Goal: Task Accomplishment & Management: Manage account settings

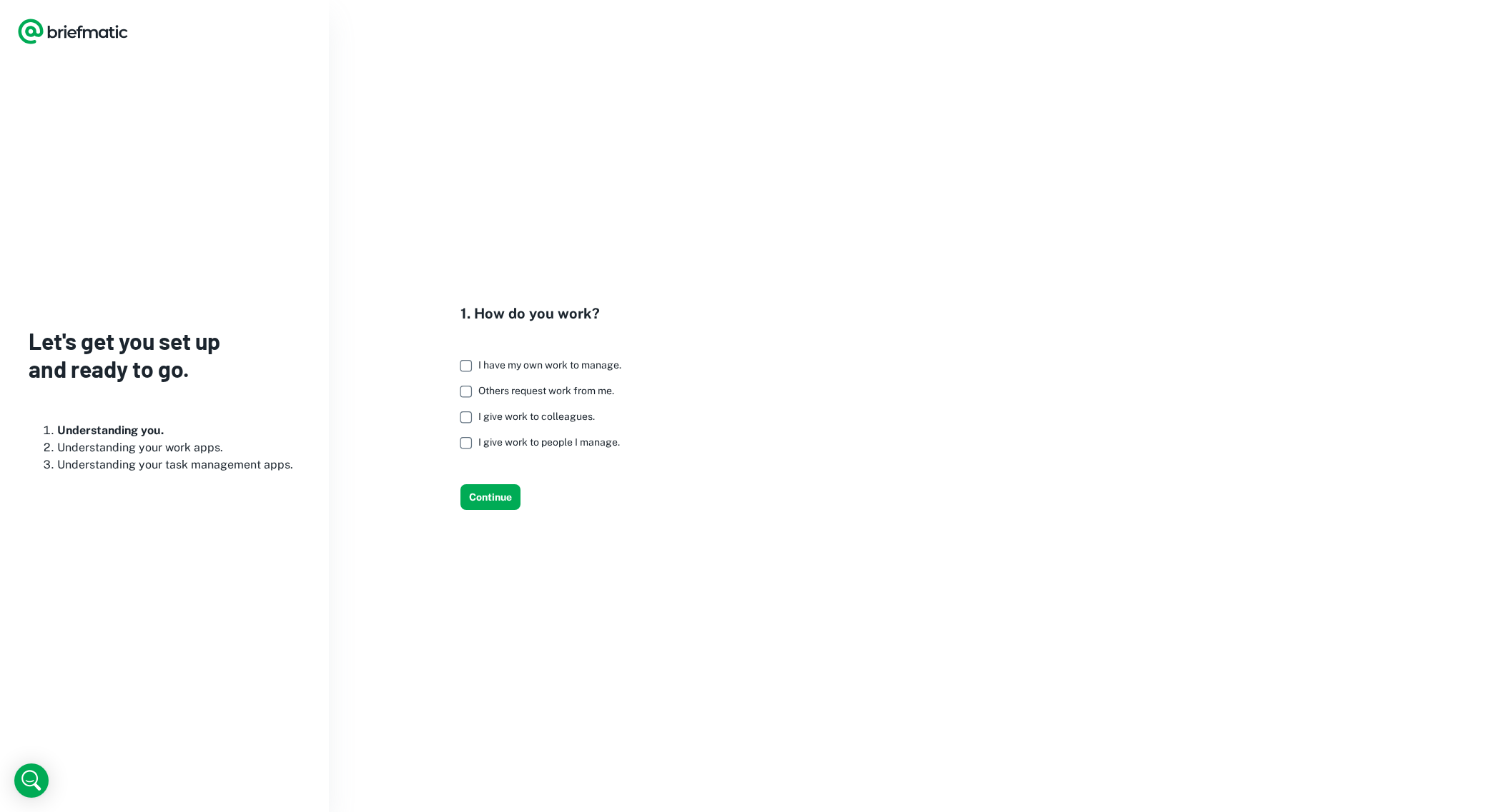
click at [591, 366] on span "I have my own work to manage." at bounding box center [550, 365] width 143 height 11
click at [501, 498] on button "Continue" at bounding box center [490, 496] width 60 height 26
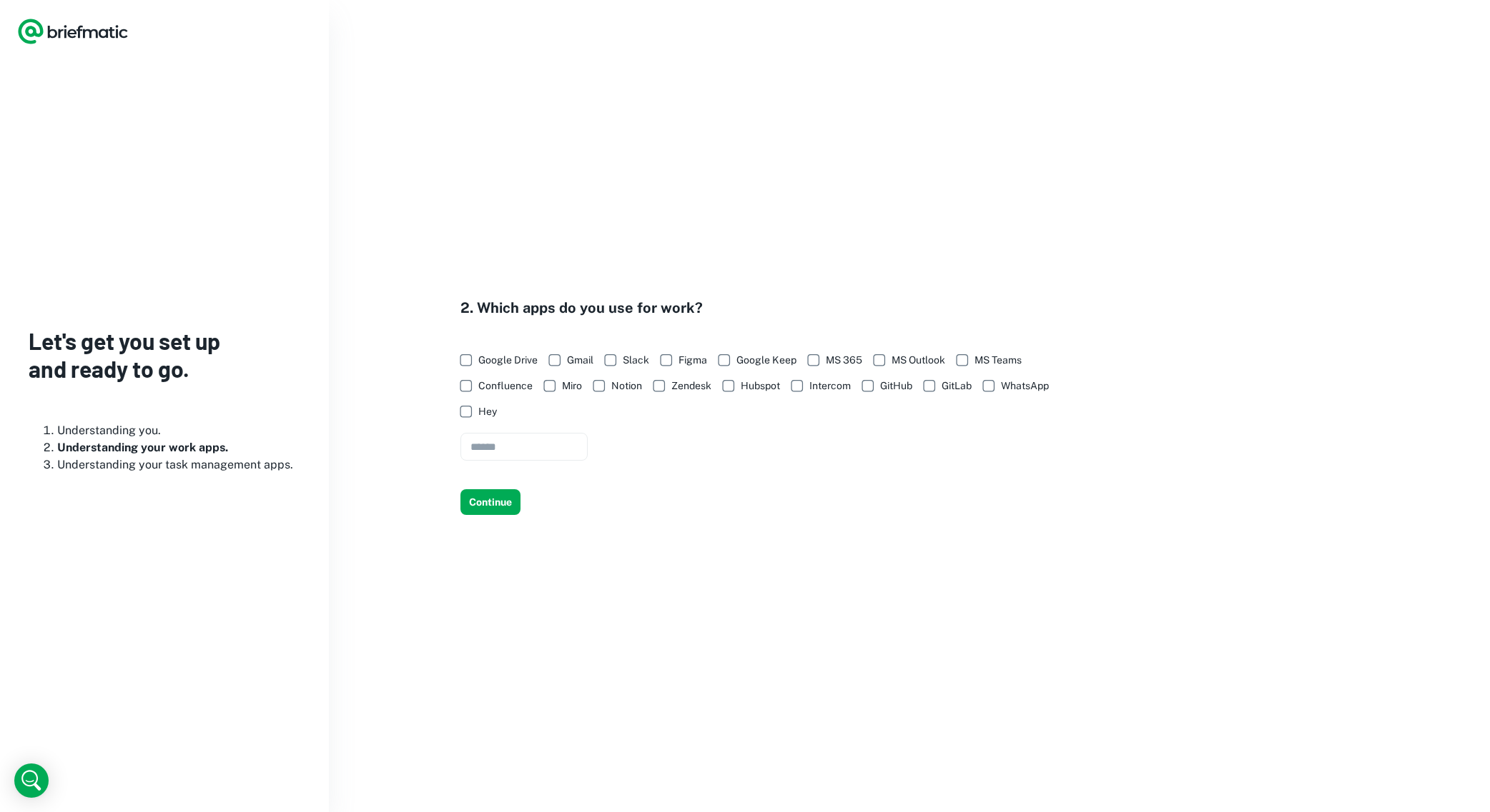
click at [503, 360] on span "Google Drive" at bounding box center [508, 360] width 60 height 16
click at [1005, 385] on span "WhatsApp" at bounding box center [1025, 386] width 48 height 16
click at [494, 501] on button "Continue" at bounding box center [490, 502] width 60 height 26
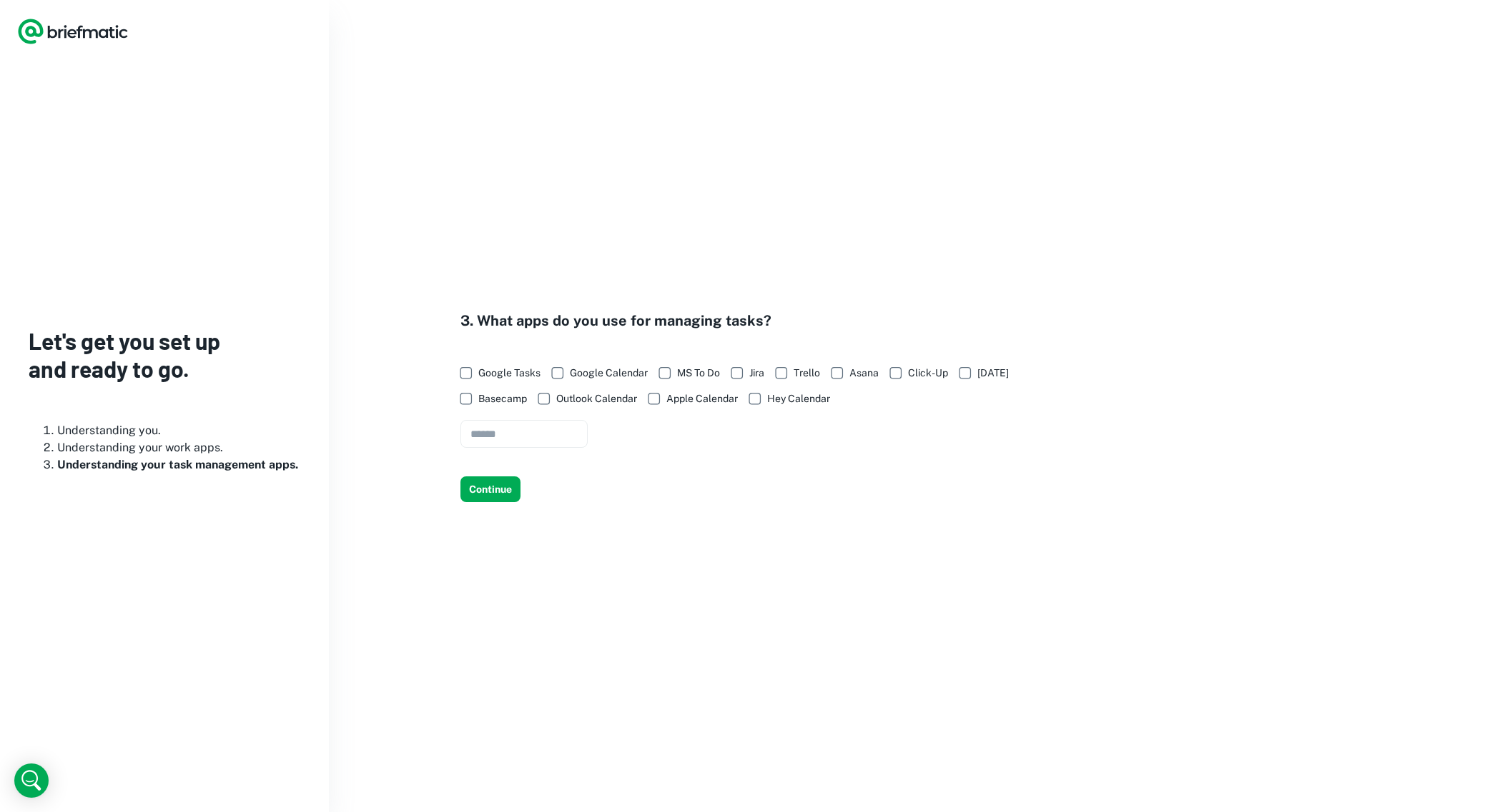
click at [584, 373] on span "Google Calendar" at bounding box center [609, 372] width 78 height 16
click at [499, 487] on button "Continue" at bounding box center [490, 489] width 60 height 26
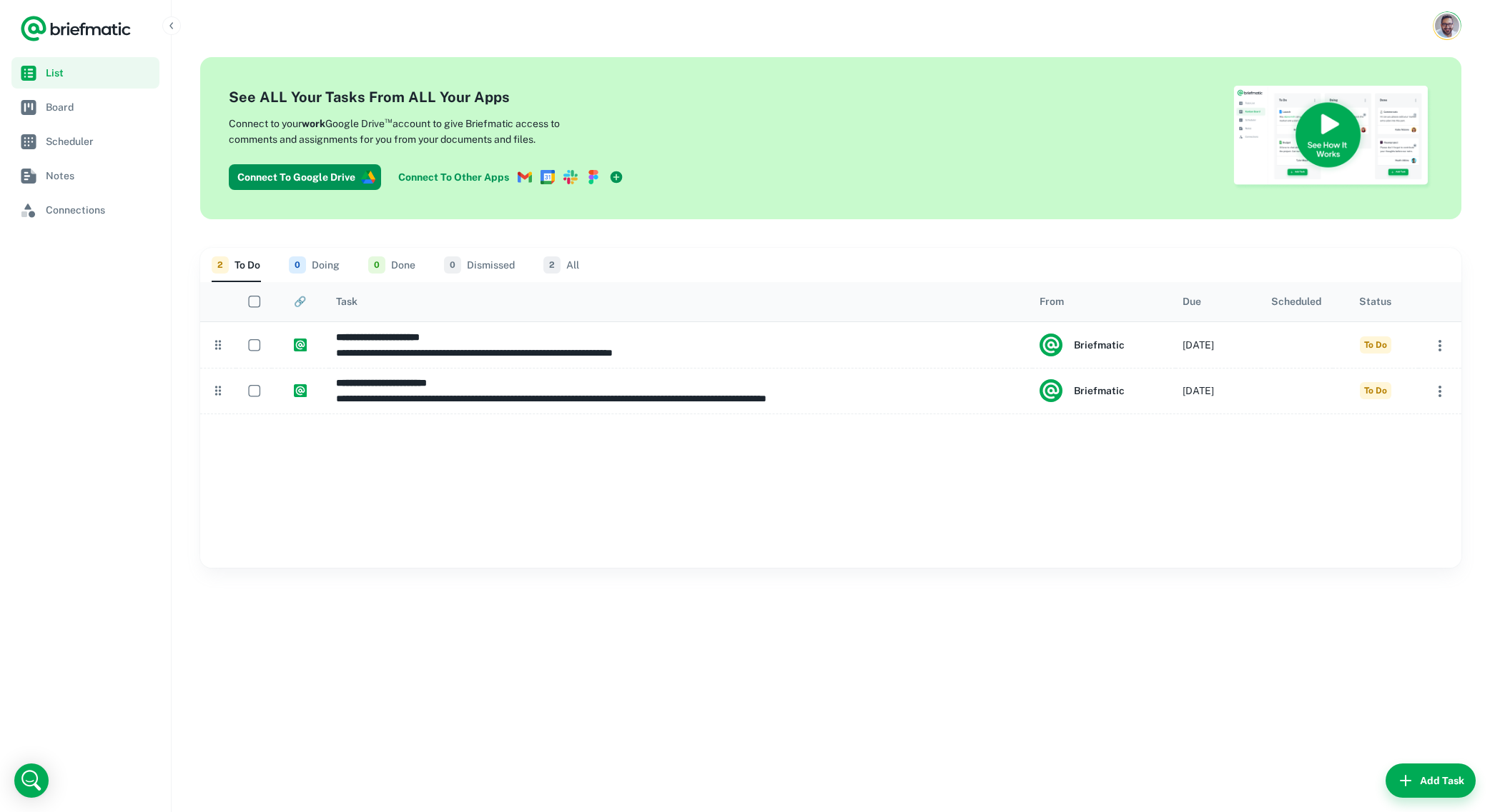
click at [330, 263] on button "0 Doing" at bounding box center [315, 265] width 51 height 34
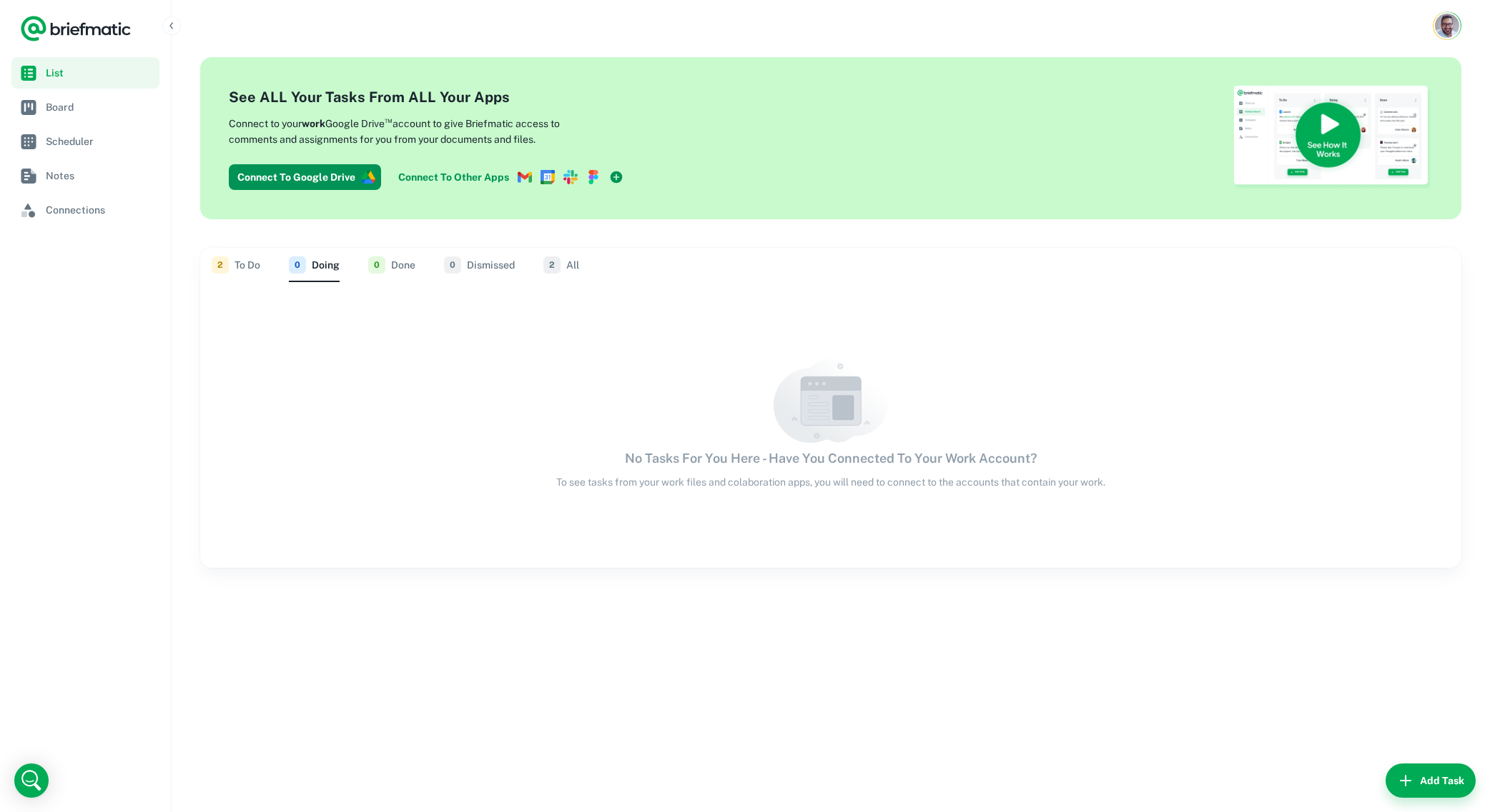
click at [379, 264] on span "0" at bounding box center [376, 265] width 17 height 17
click at [248, 264] on button "2 To Do" at bounding box center [235, 265] width 48 height 34
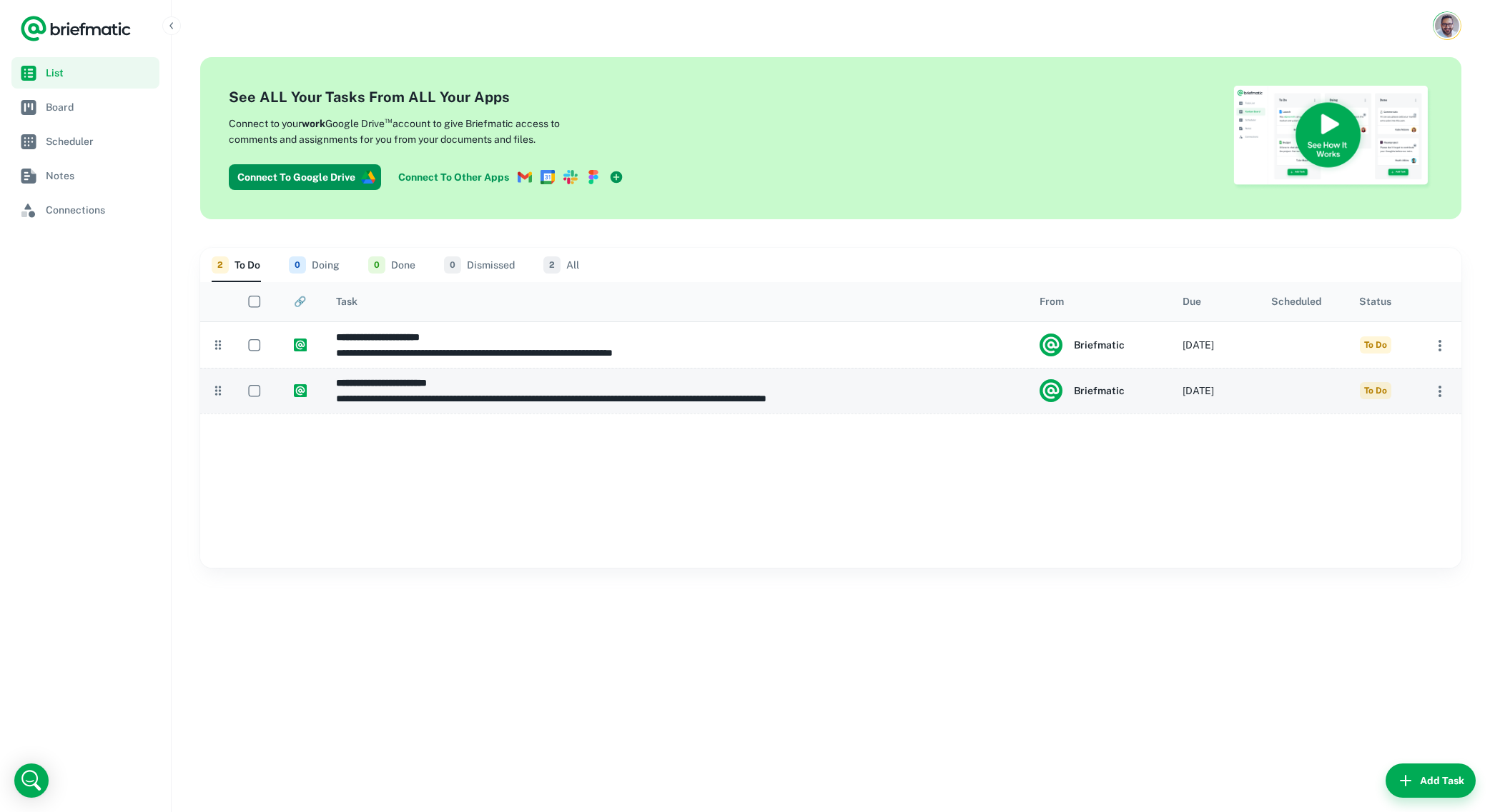
click at [415, 388] on h6 "**********" at bounding box center [680, 383] width 689 height 16
type input "**********"
type textarea "**********"
type input "**********"
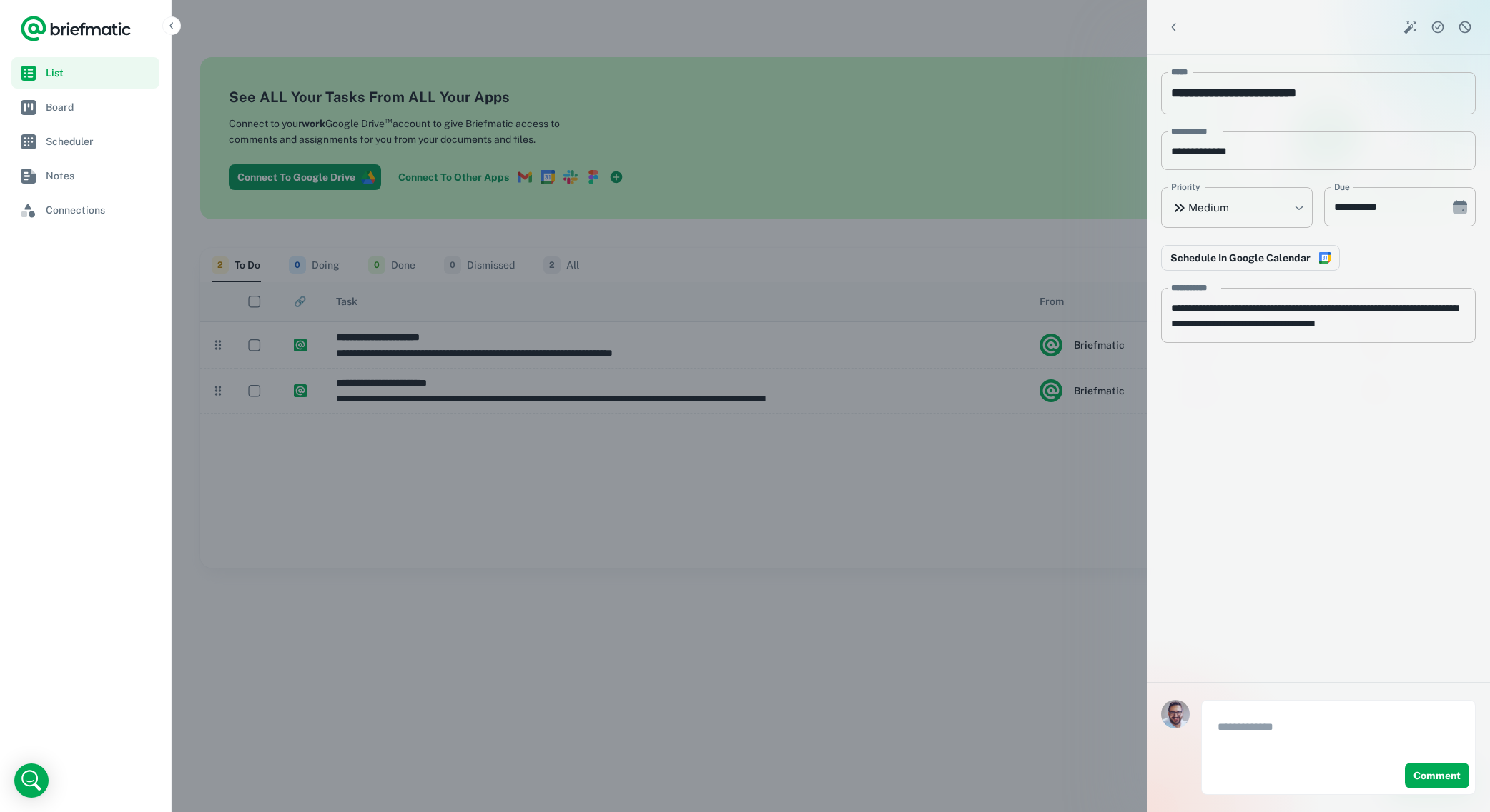
click at [409, 456] on div at bounding box center [745, 406] width 1490 height 812
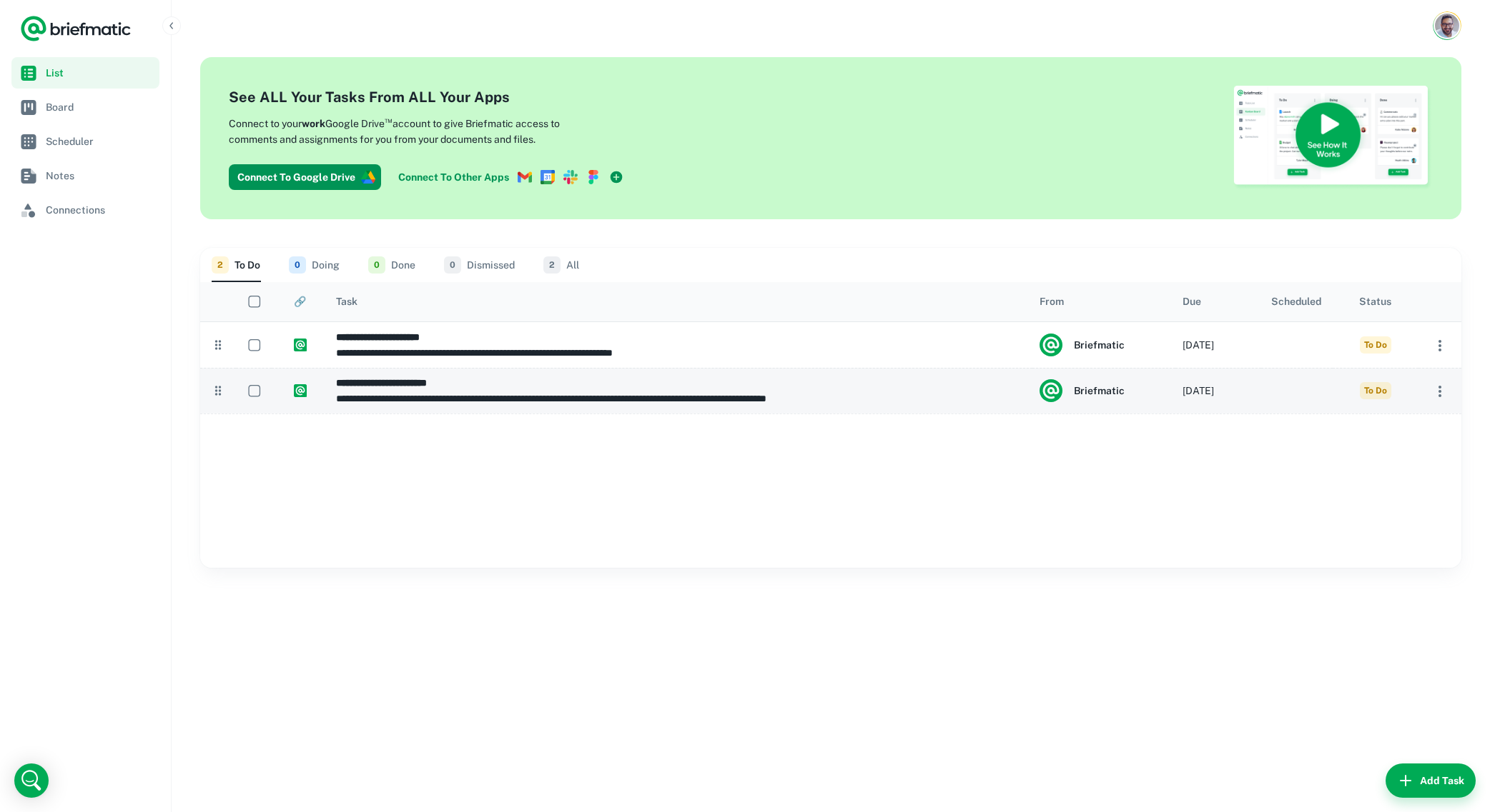
click at [1438, 391] on icon "button" at bounding box center [1439, 391] width 3 height 11
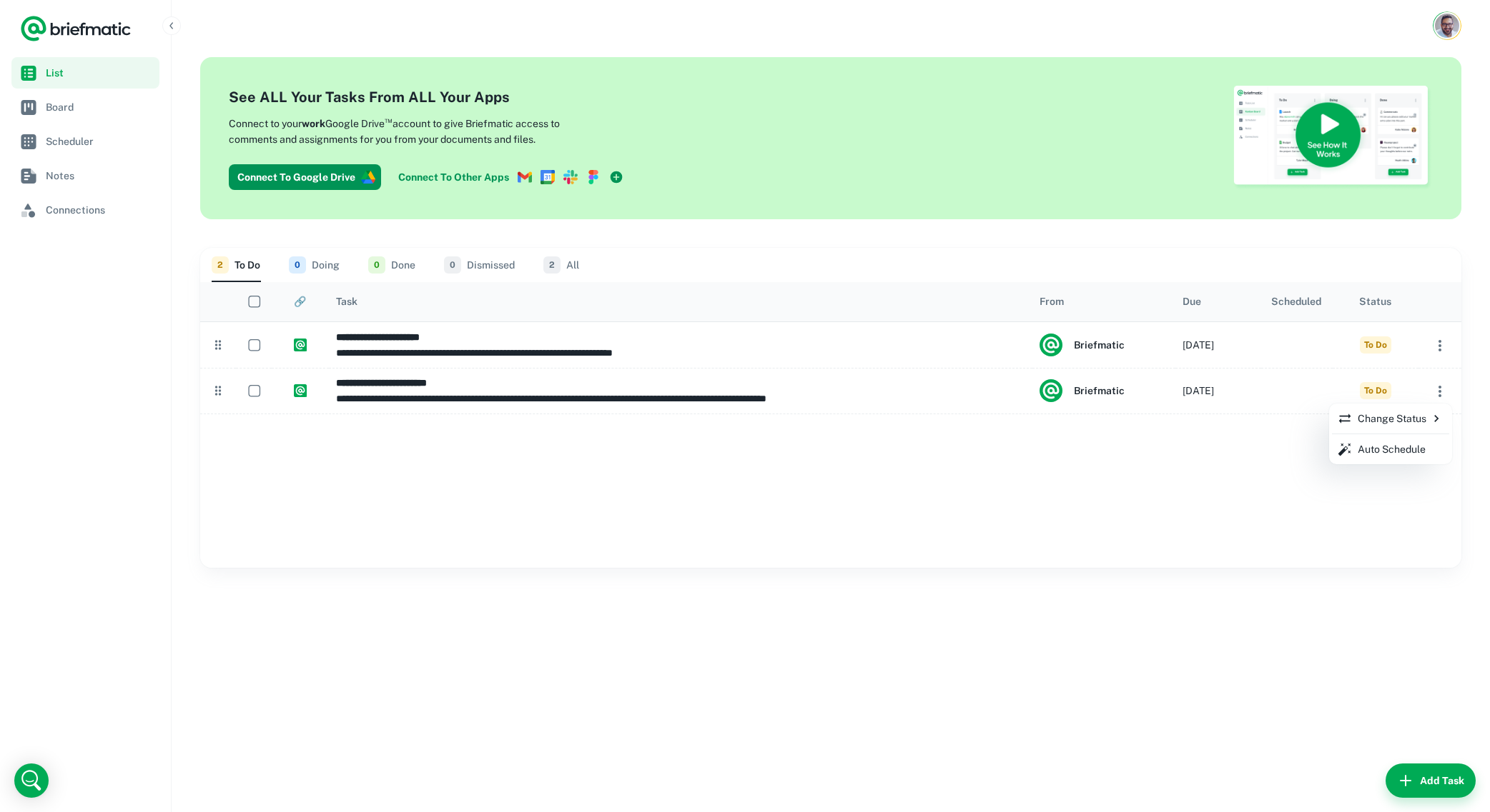
click at [1420, 415] on p "Change Status" at bounding box center [1390, 419] width 106 height 16
click at [1394, 454] on div at bounding box center [745, 406] width 1490 height 812
click at [1383, 445] on p "Auto Schedule" at bounding box center [1391, 449] width 68 height 16
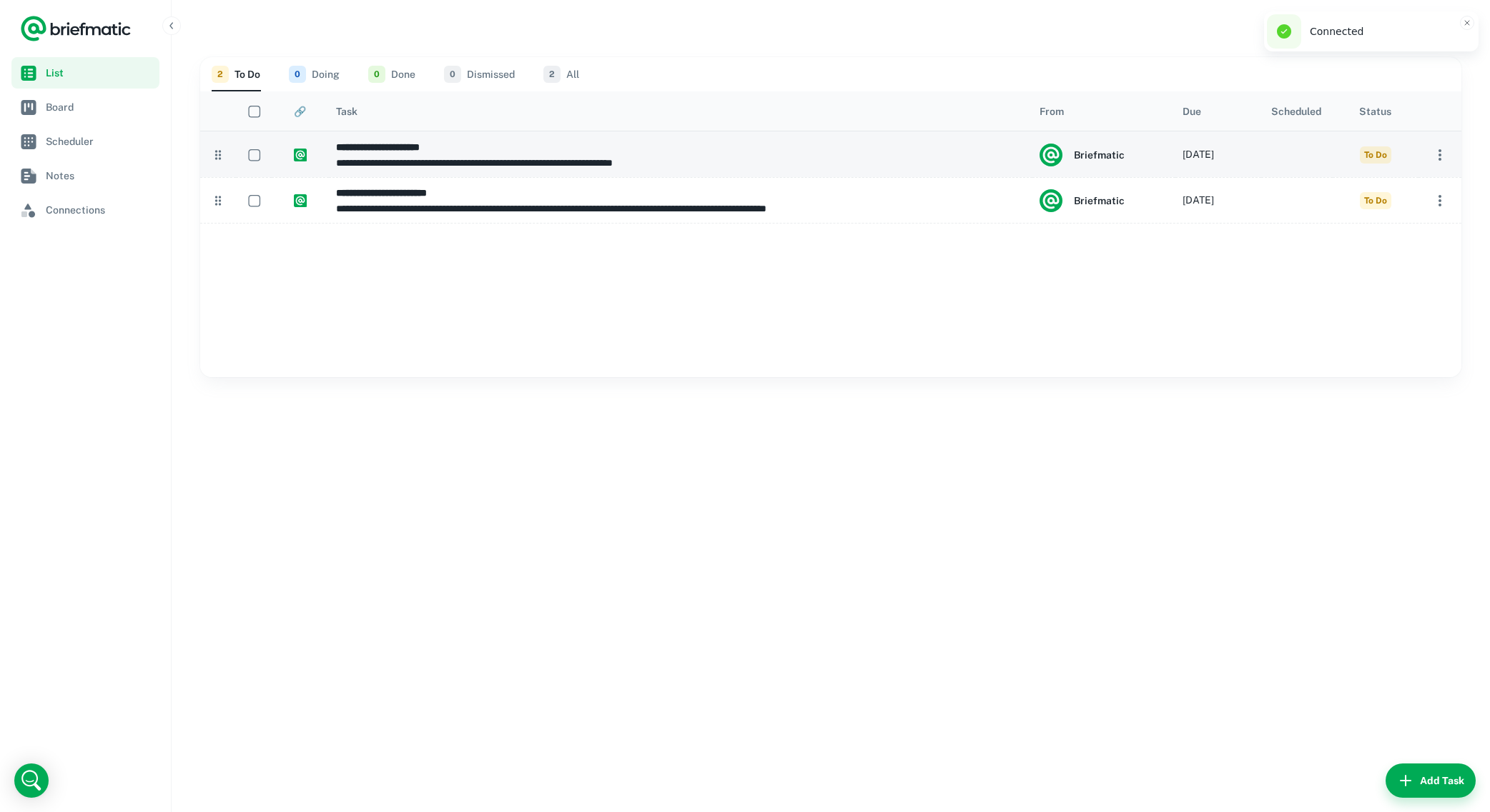
click at [1435, 157] on icon "button" at bounding box center [1440, 155] width 17 height 17
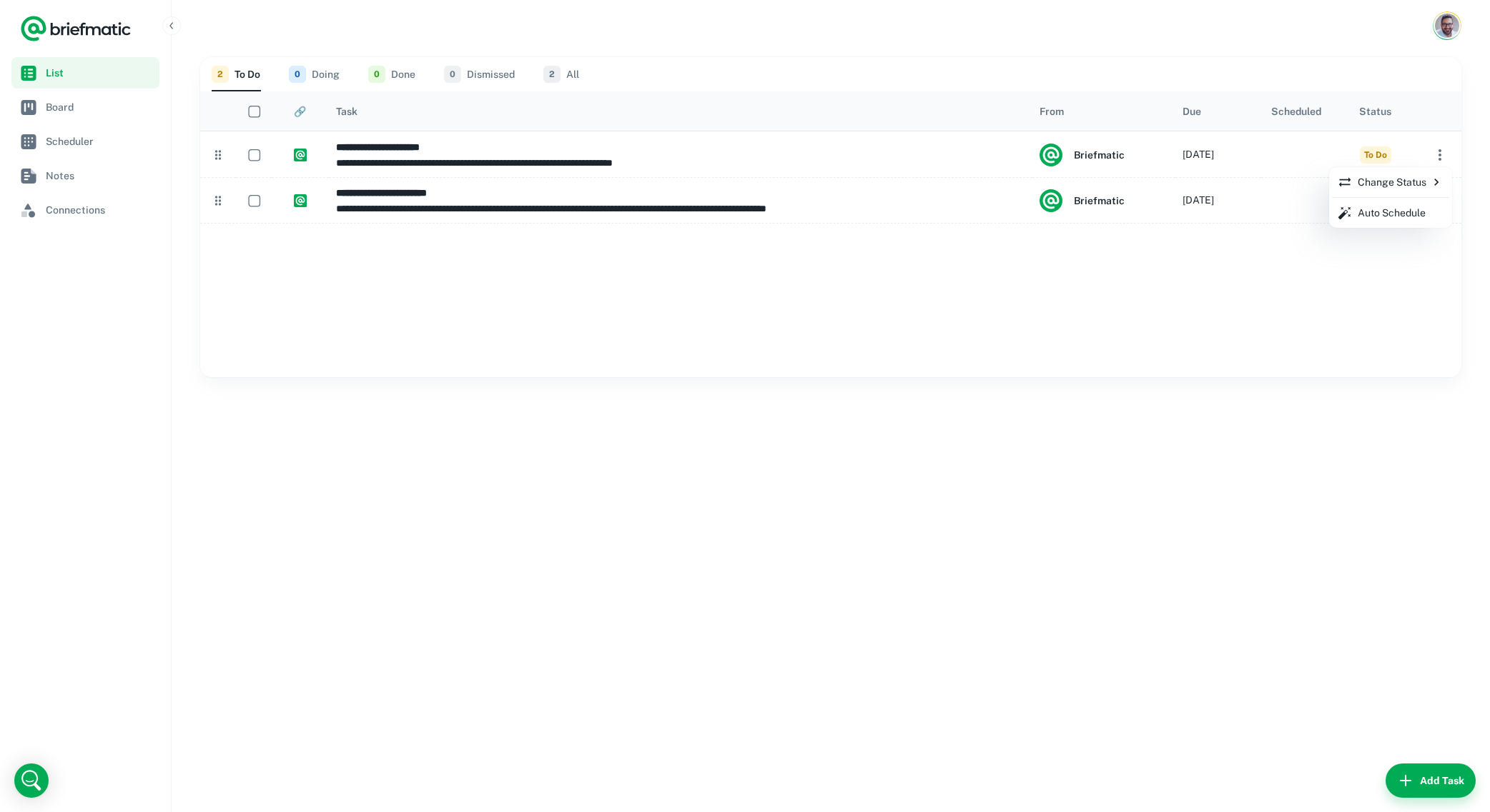
click at [1408, 213] on p "Auto Schedule" at bounding box center [1391, 212] width 68 height 16
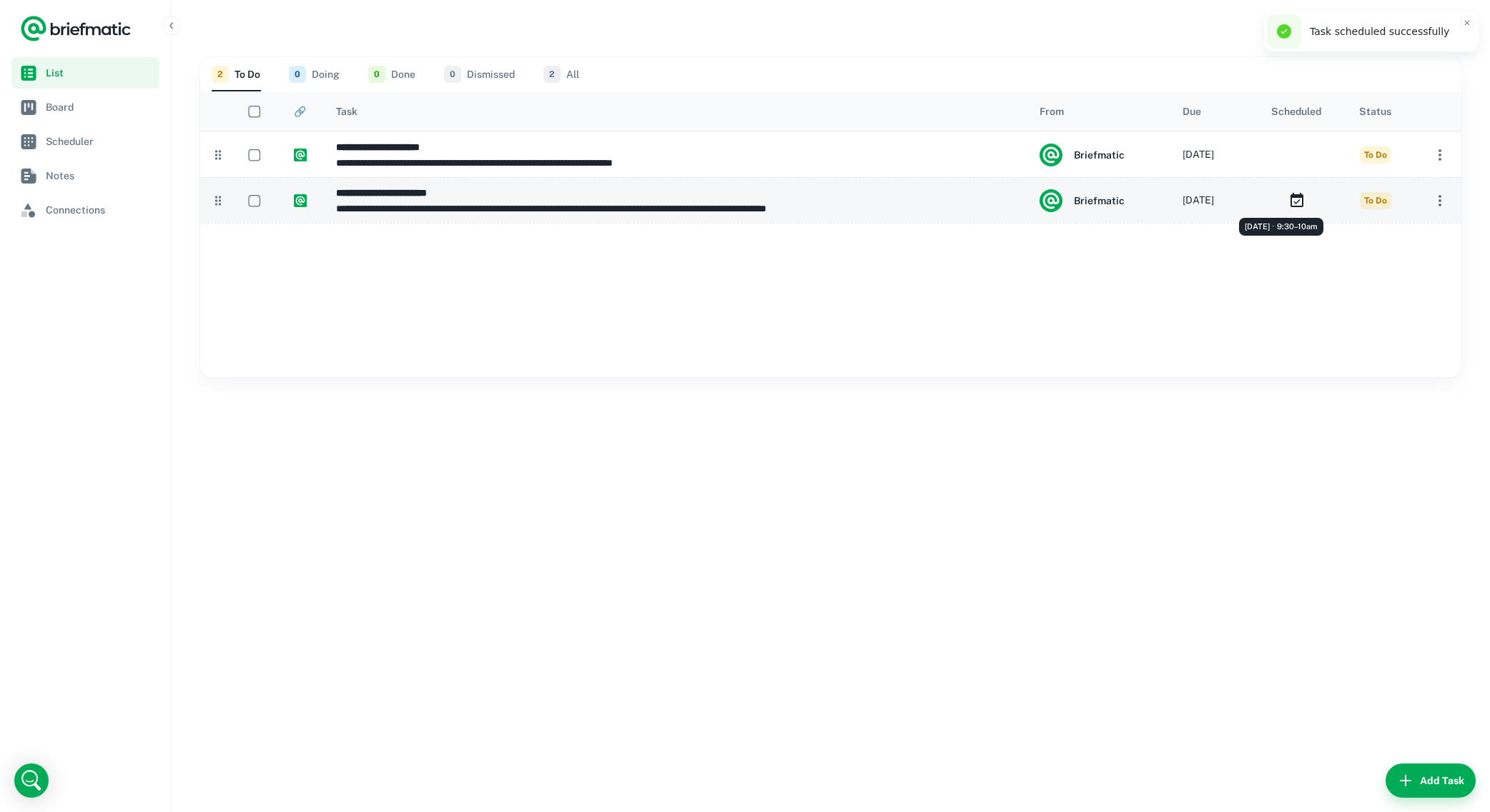
click at [1299, 198] on icon "Monday, 13 Oct ⋅ 9:30–10am" at bounding box center [1297, 201] width 17 height 17
type input "**********"
type textarea "**********"
type input "**********"
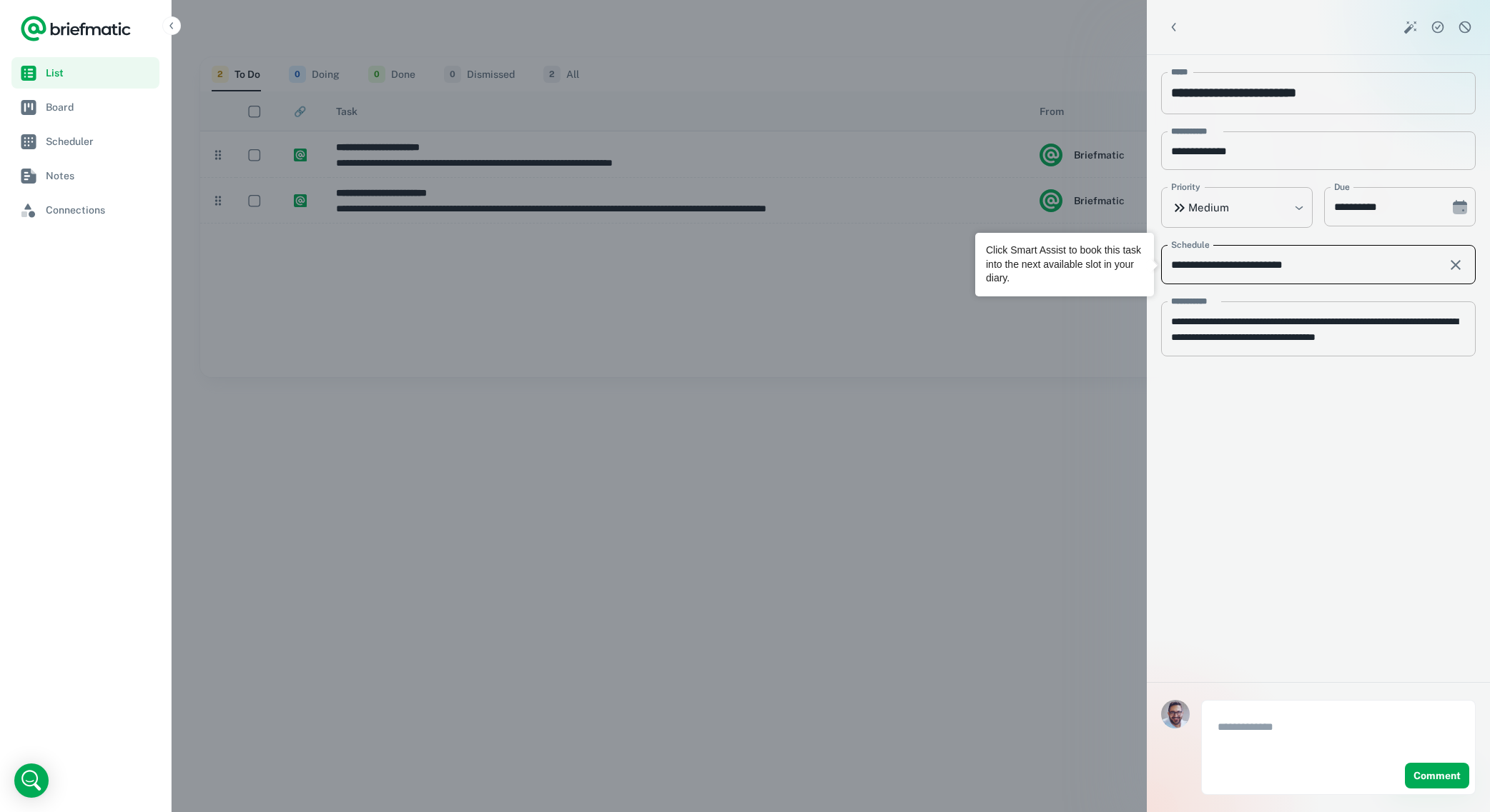
click at [1321, 255] on input "**********" at bounding box center [1299, 264] width 277 height 39
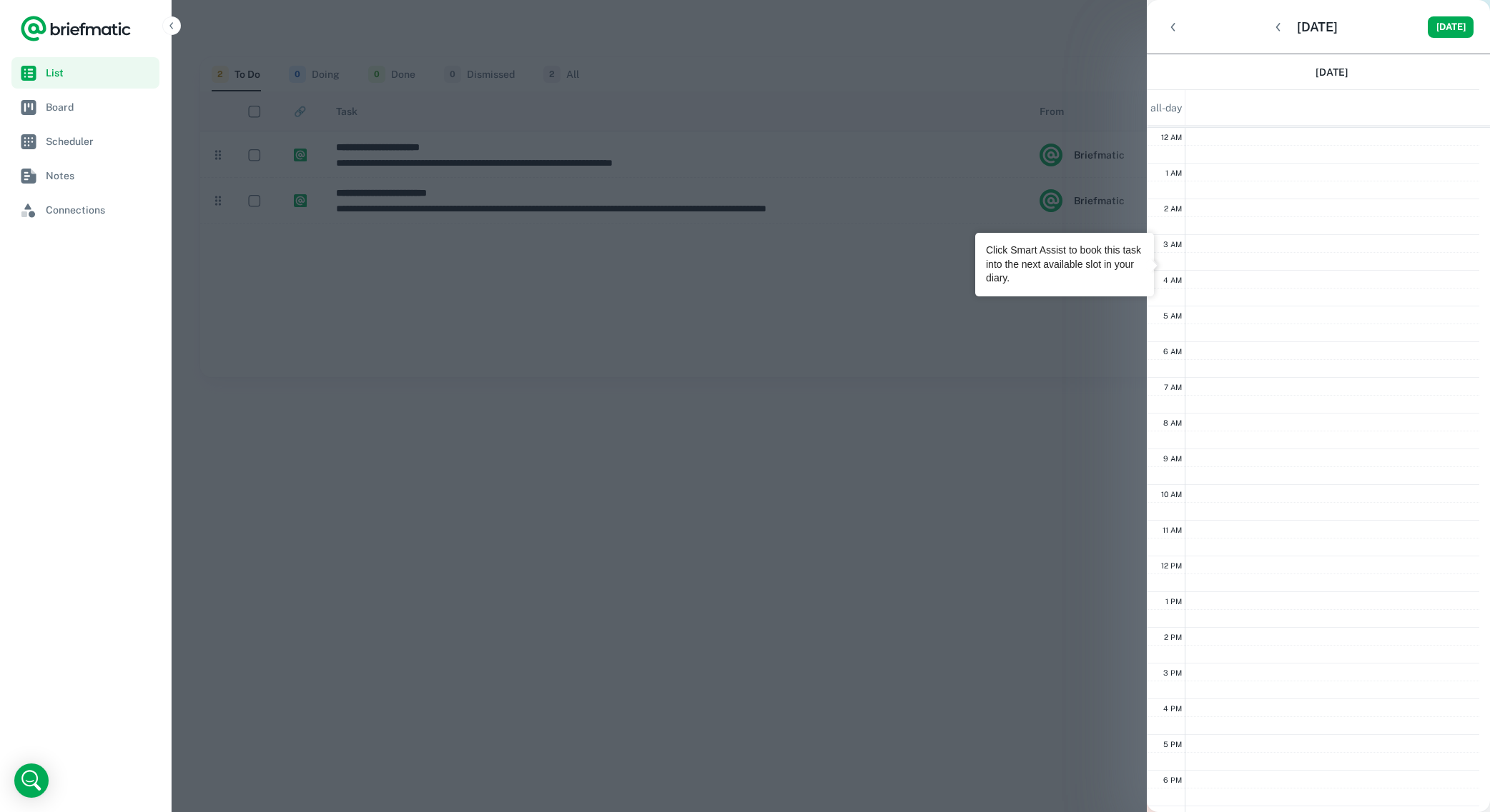
scroll to position [172, 0]
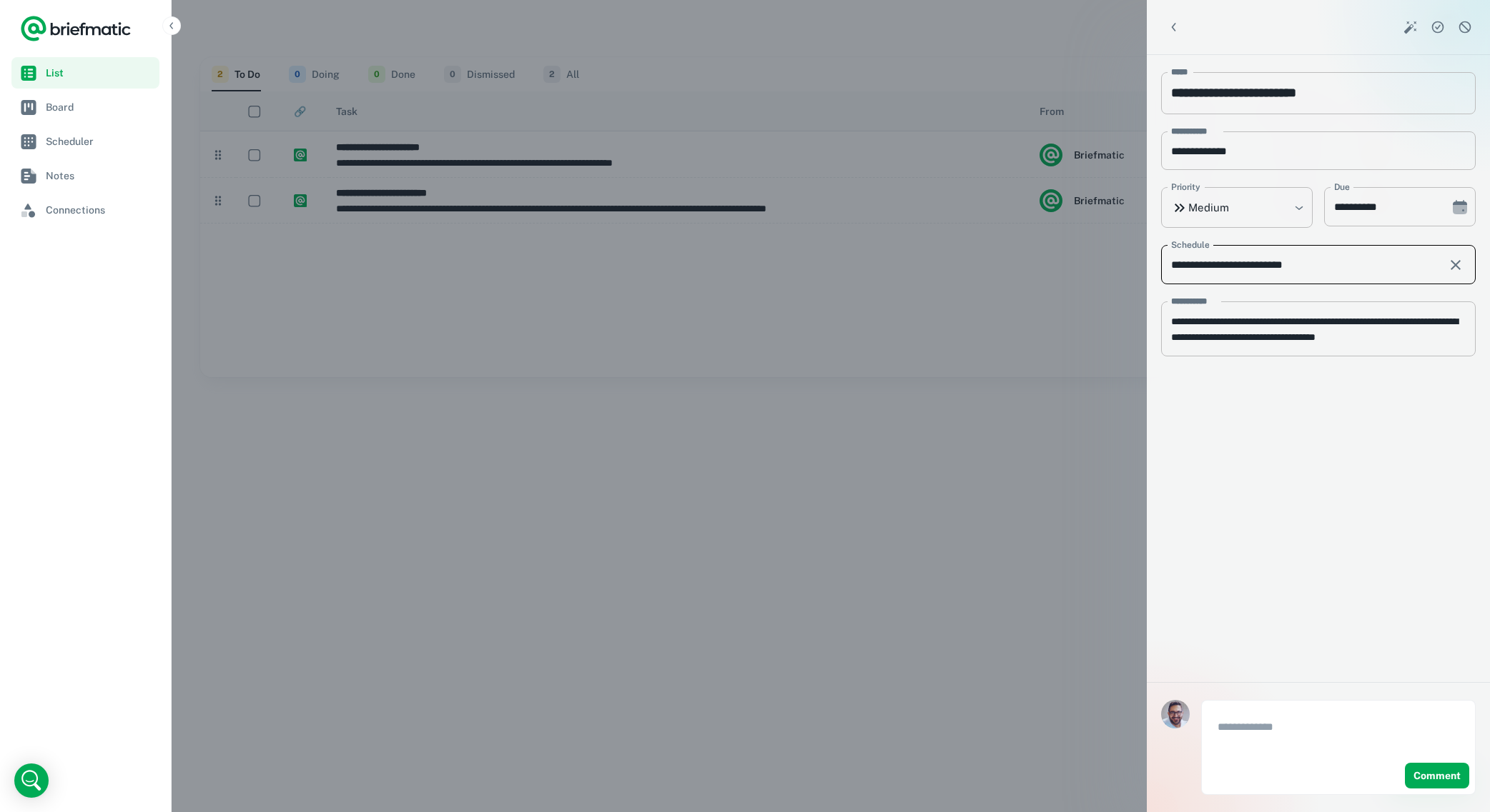
click at [1316, 269] on input "**********" at bounding box center [1299, 264] width 277 height 39
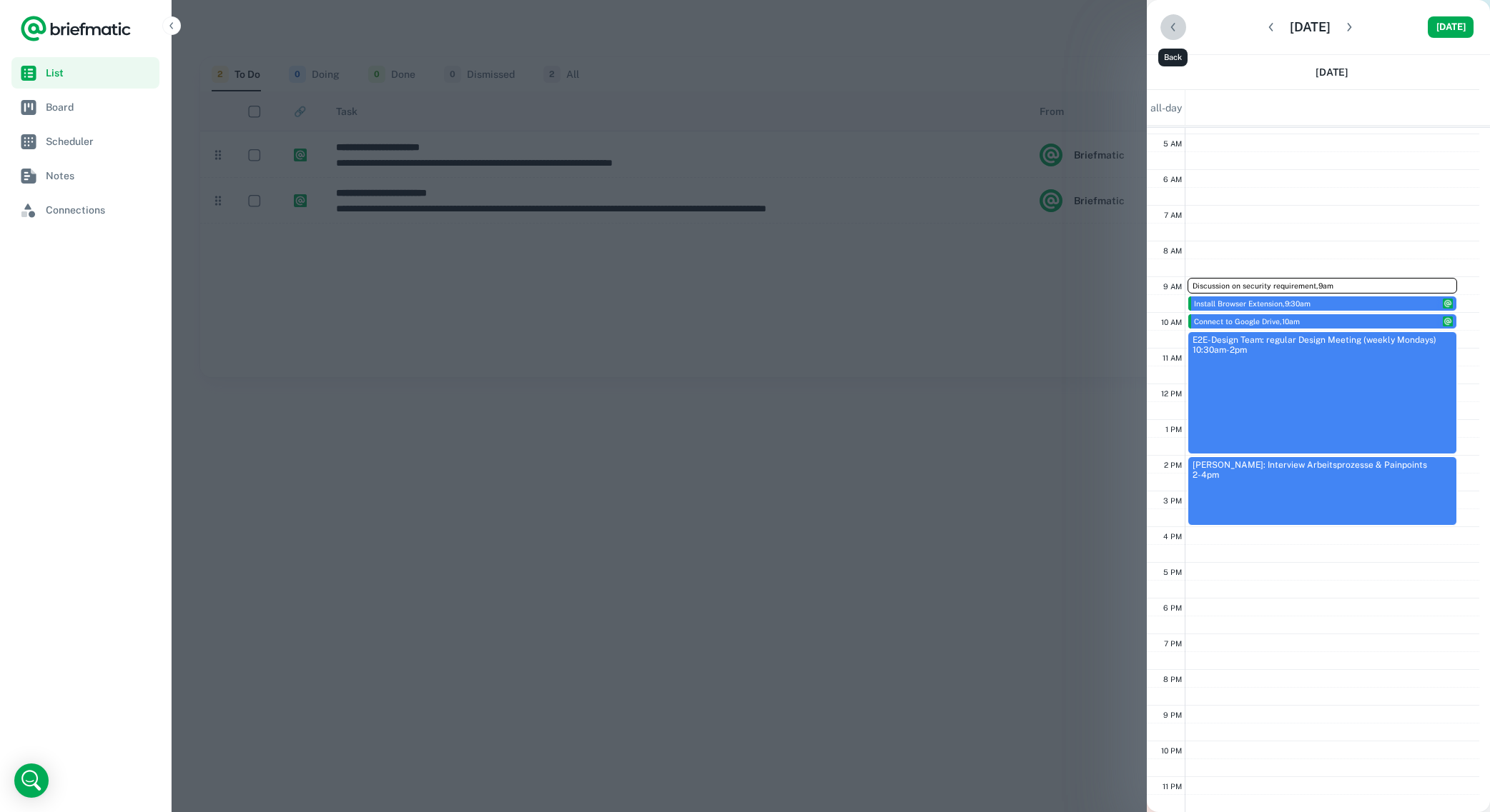
click at [1176, 22] on icon "Back" at bounding box center [1172, 27] width 14 height 14
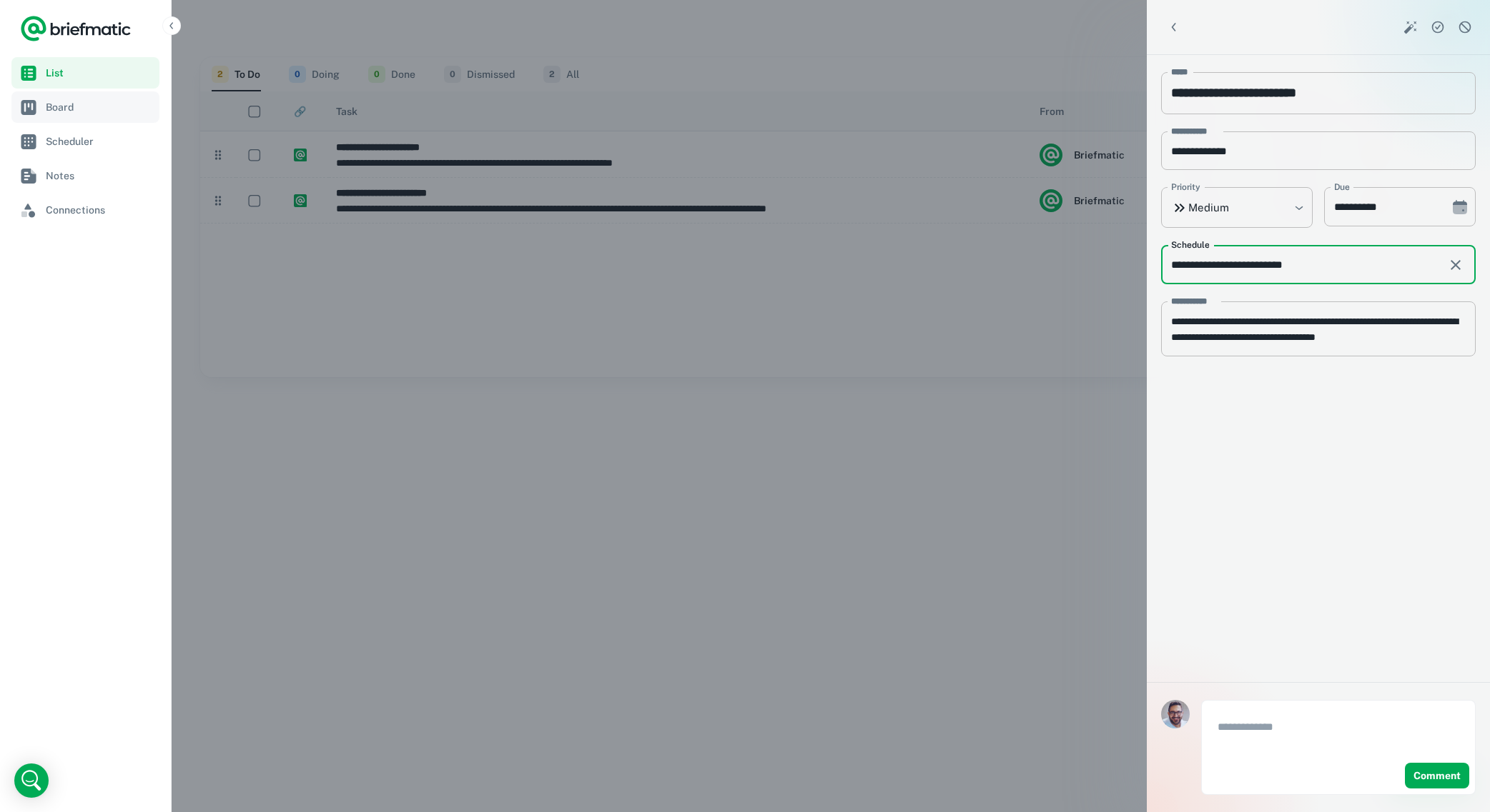
click at [71, 107] on span "Board" at bounding box center [100, 107] width 108 height 16
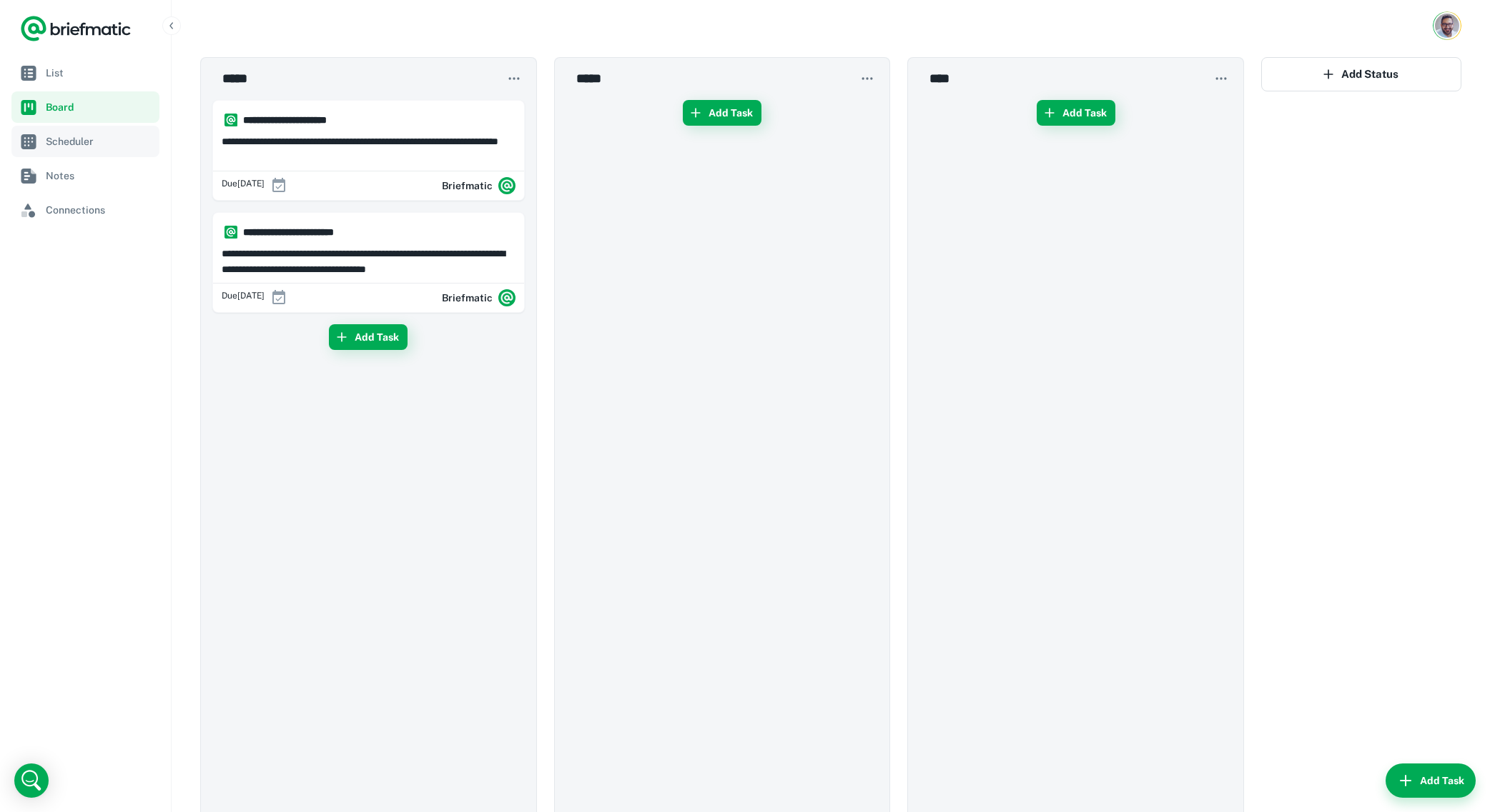
click at [71, 144] on span "Scheduler" at bounding box center [100, 141] width 108 height 16
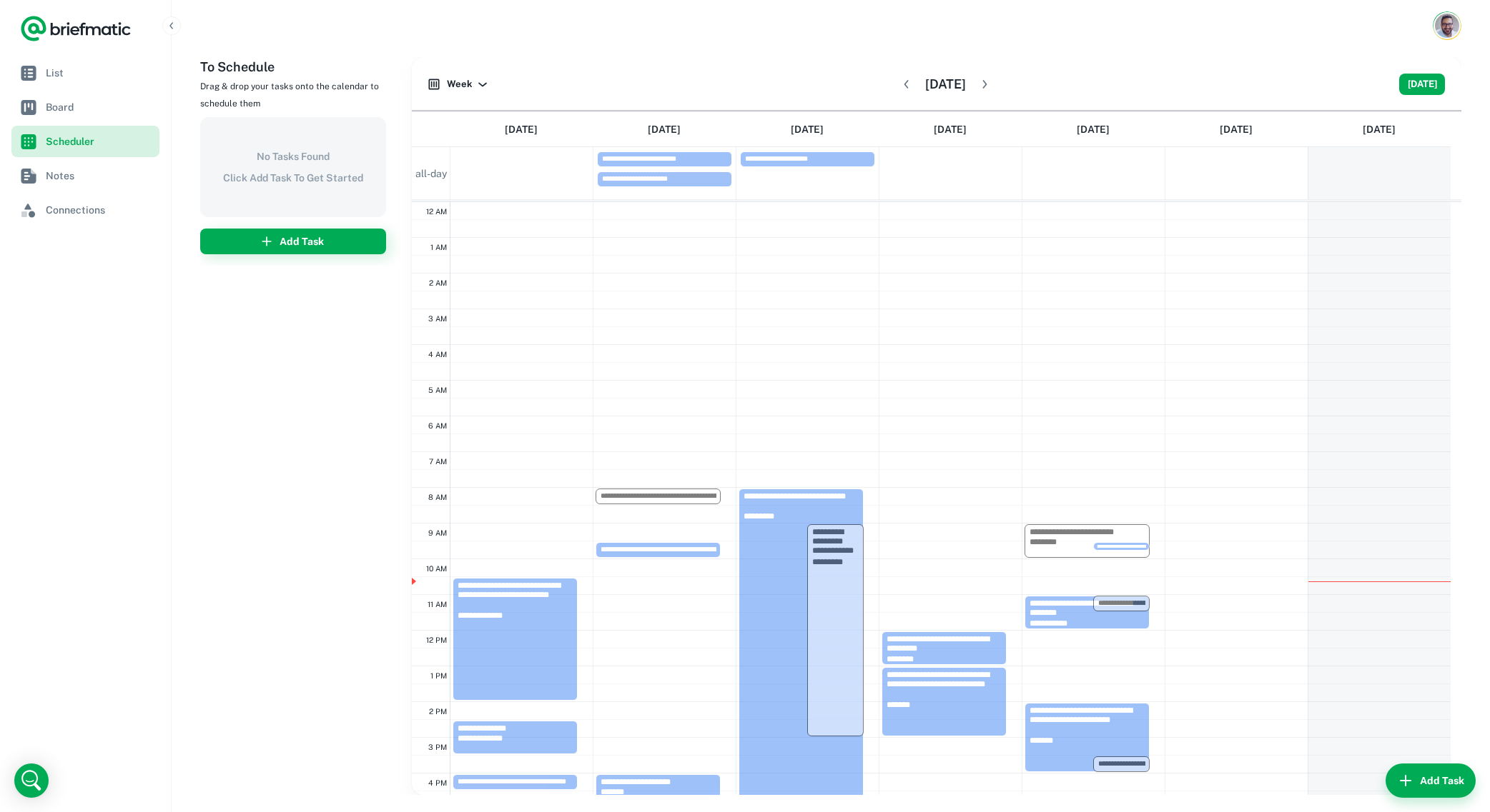
scroll to position [215, 0]
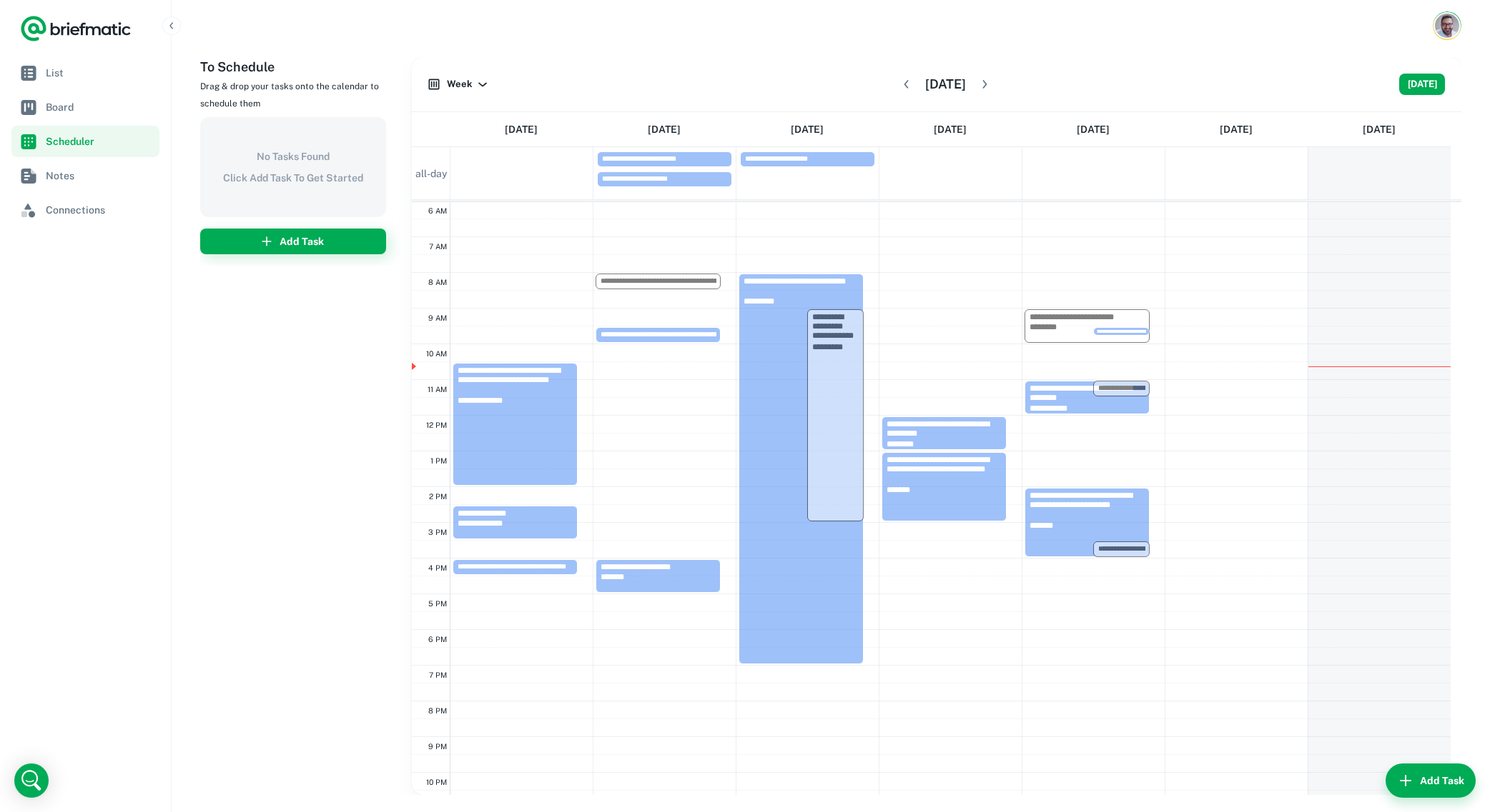
click at [991, 85] on icon "button" at bounding box center [984, 83] width 14 height 14
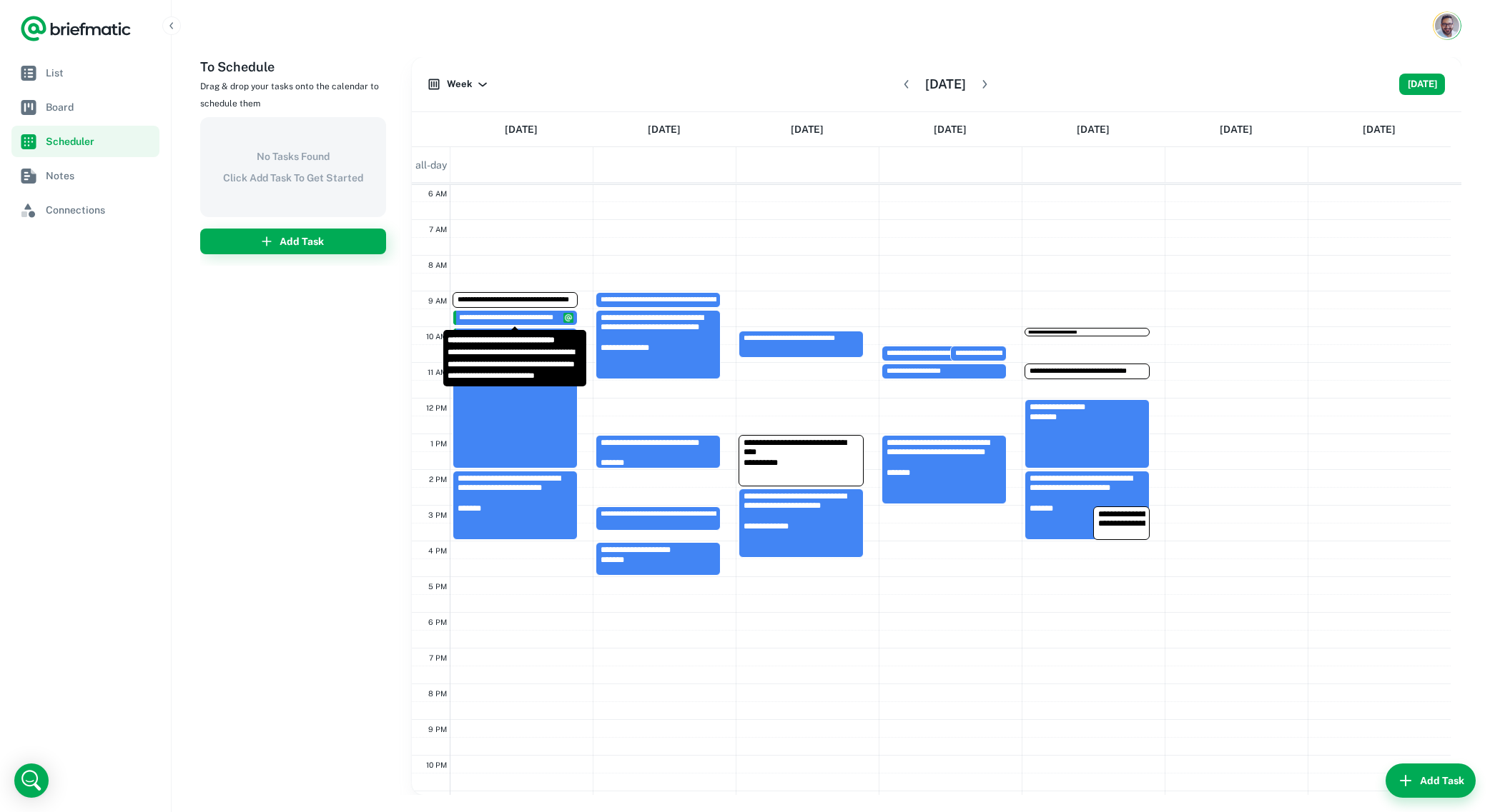
click at [528, 318] on span "**********" at bounding box center [518, 317] width 118 height 9
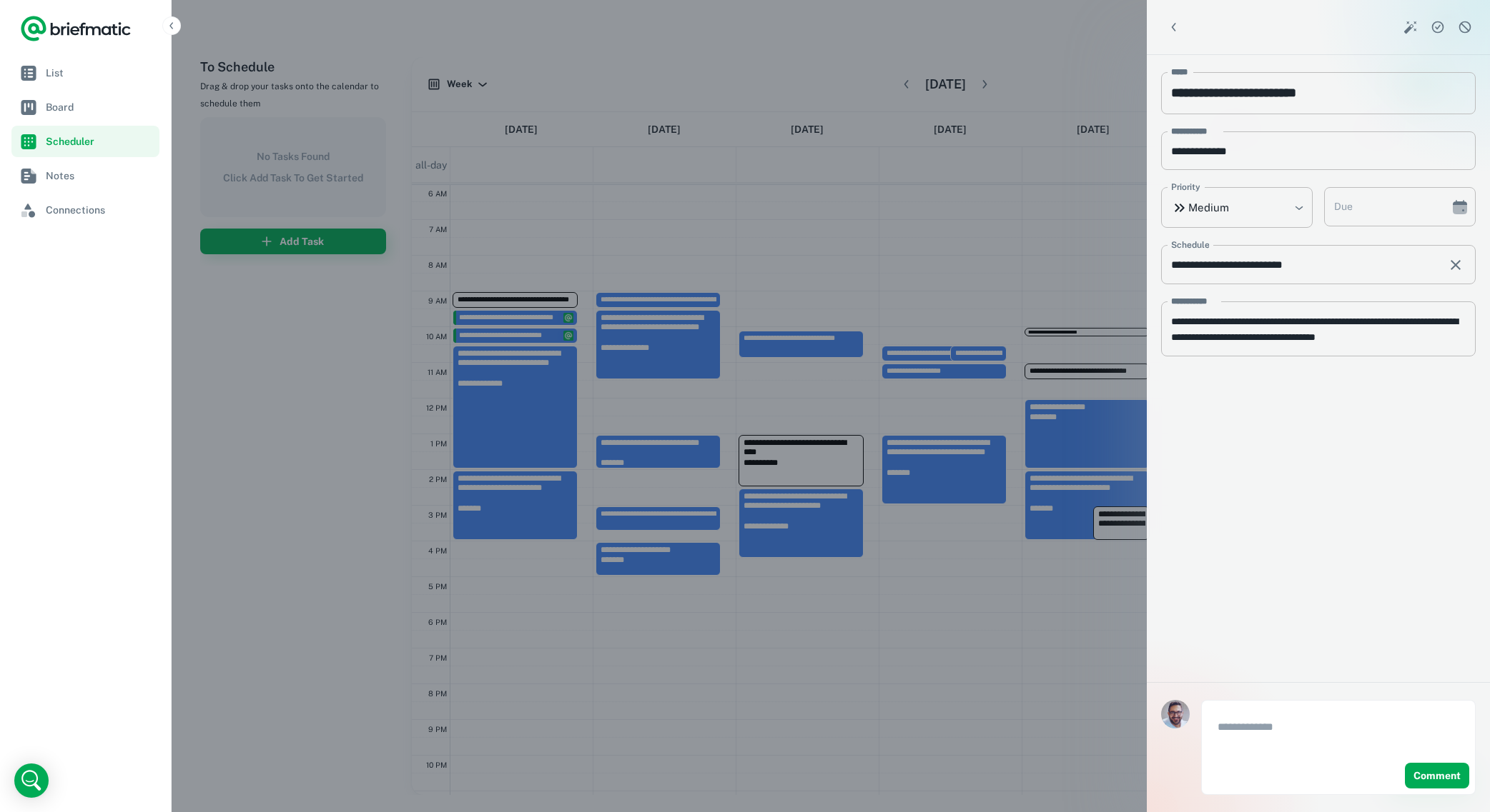
type input "**********"
type textarea "**********"
type input "**********"
click at [516, 313] on div at bounding box center [745, 406] width 1490 height 812
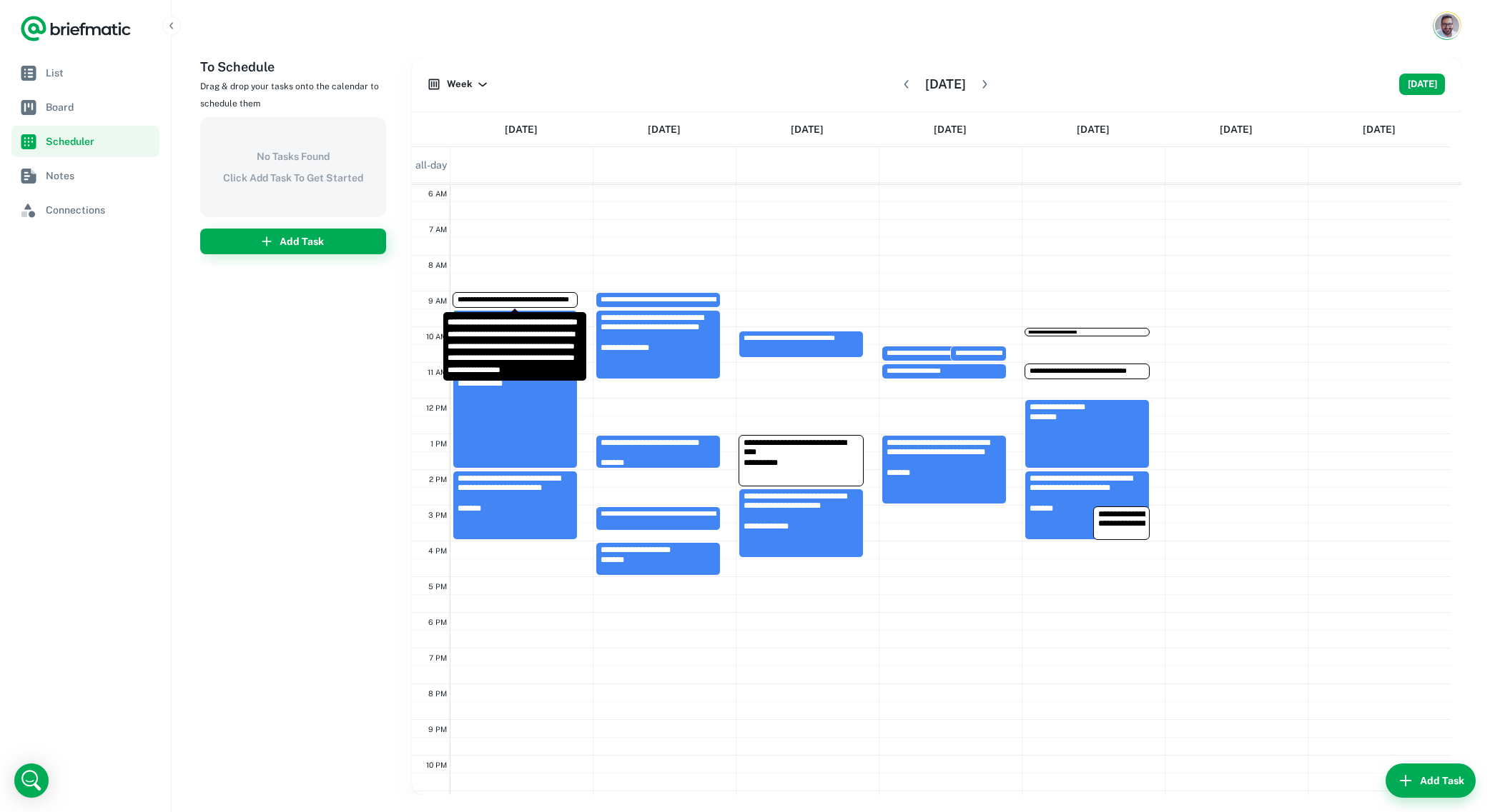
click at [518, 300] on span "**********" at bounding box center [528, 299] width 140 height 9
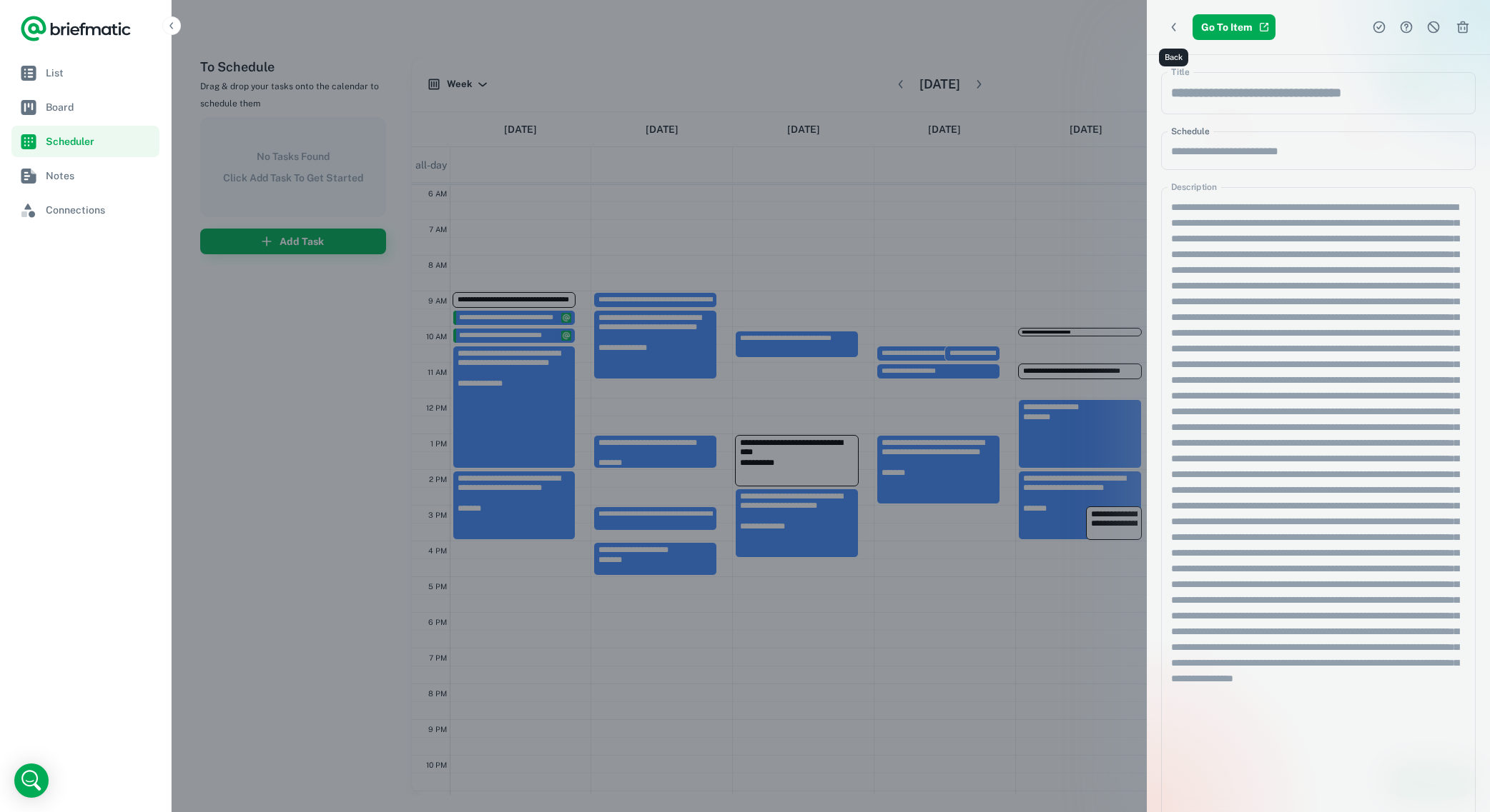
click at [1171, 25] on icon "Back" at bounding box center [1173, 27] width 14 height 14
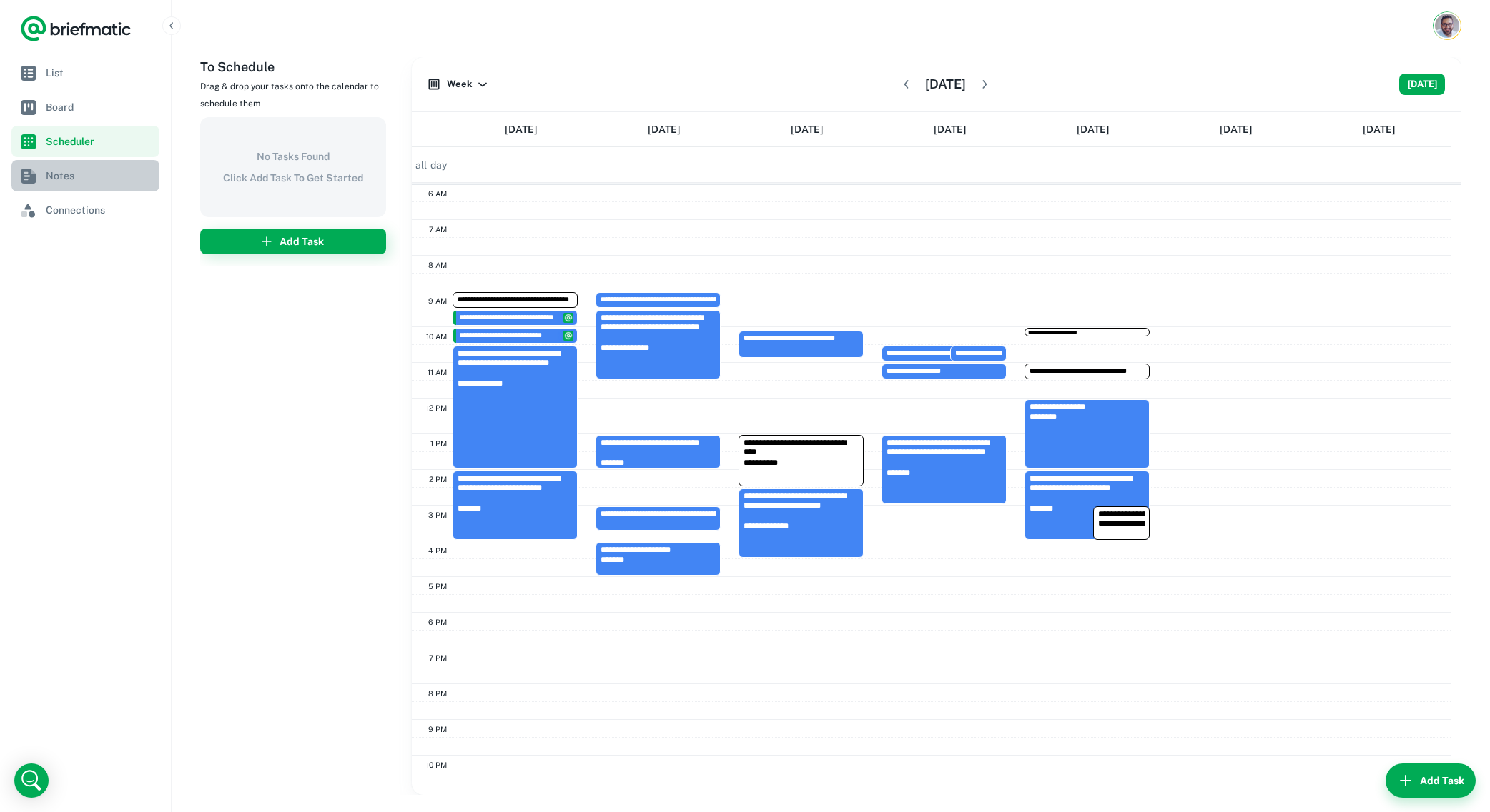
click at [70, 179] on span "Notes" at bounding box center [100, 175] width 108 height 16
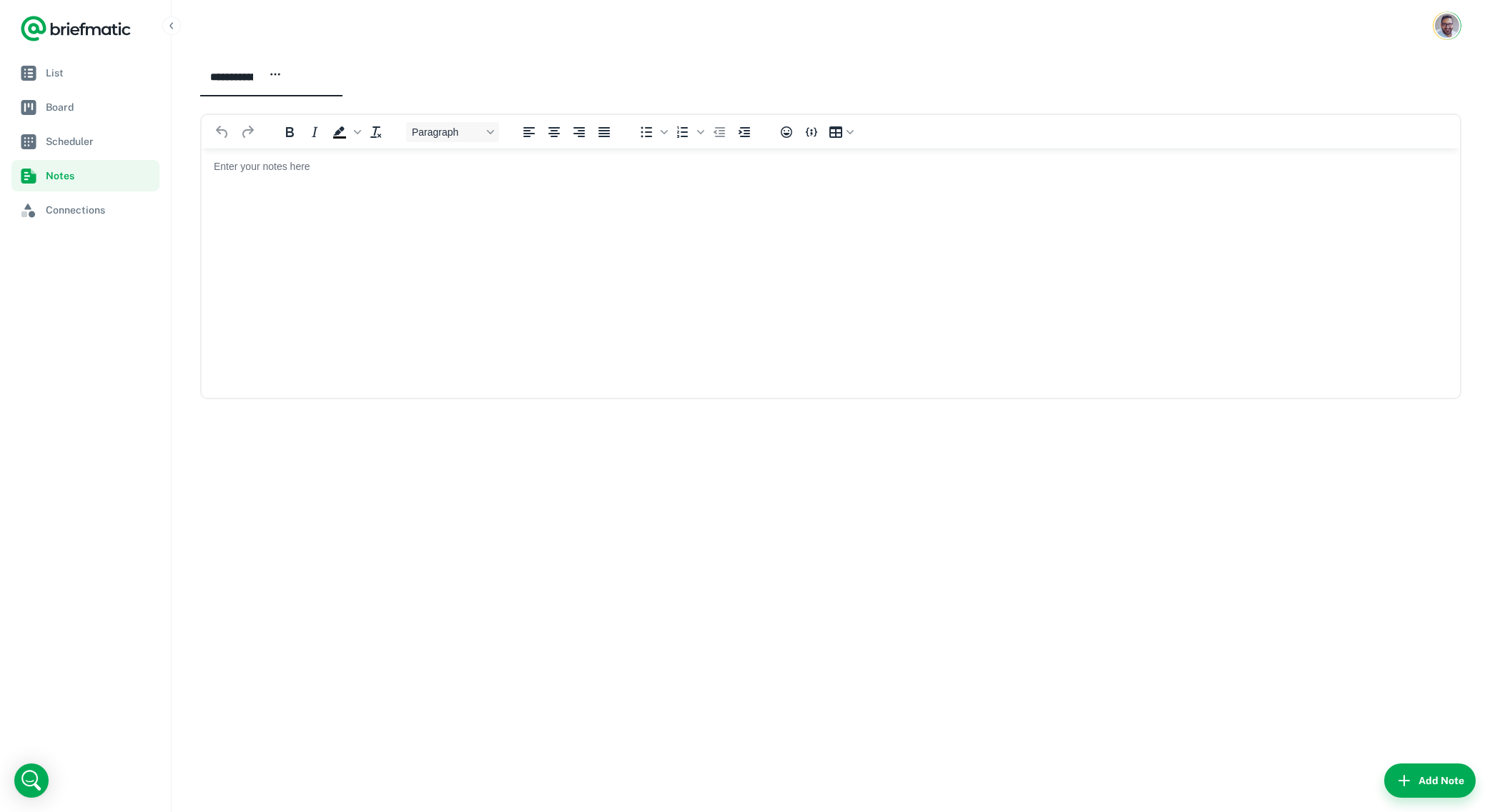
click at [289, 185] on html at bounding box center [830, 166] width 1258 height 37
click at [1441, 786] on button "Add Note" at bounding box center [1429, 781] width 92 height 34
click at [367, 74] on circle "button" at bounding box center [366, 75] width 2 height 2
click at [597, 315] on div at bounding box center [745, 406] width 1490 height 812
click at [544, 185] on html at bounding box center [830, 166] width 1258 height 37
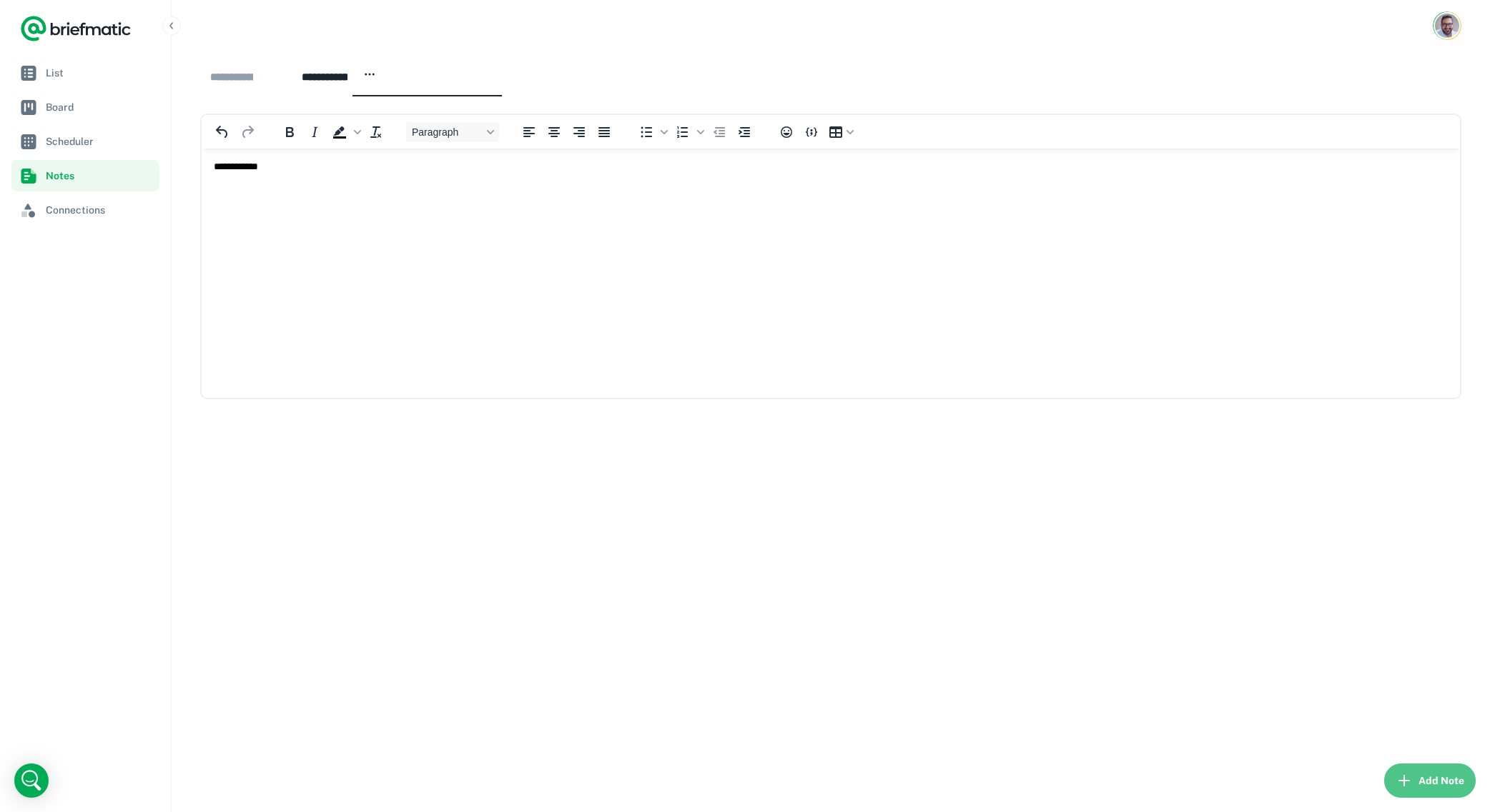
click at [1428, 778] on button "Add Note" at bounding box center [1429, 781] width 92 height 34
click at [467, 71] on icon "button" at bounding box center [462, 75] width 13 height 13
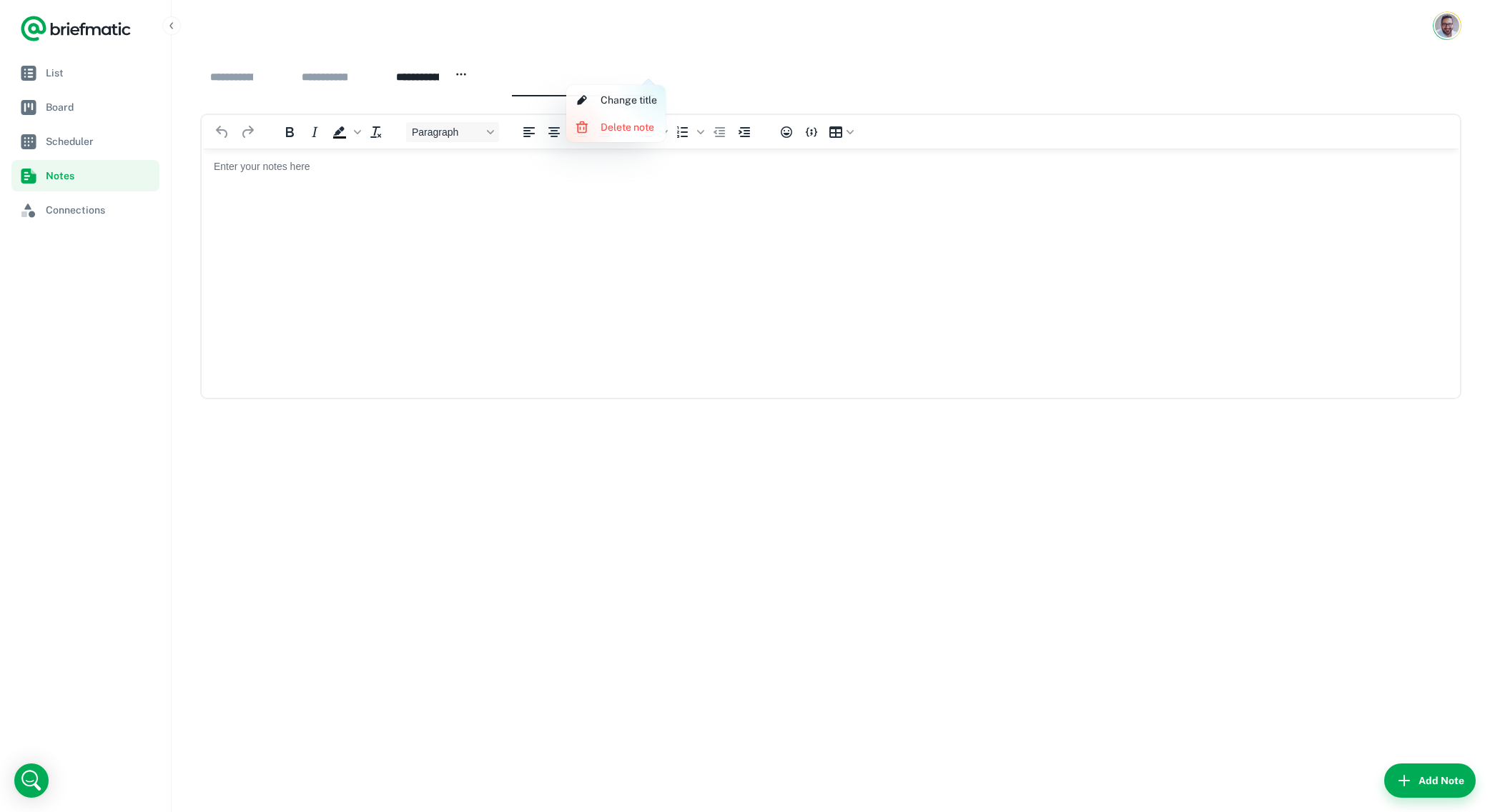
click at [402, 194] on div at bounding box center [745, 406] width 1490 height 812
click at [402, 185] on html at bounding box center [830, 166] width 1258 height 37
click at [1426, 778] on button "Add Note" at bounding box center [1429, 781] width 92 height 34
click at [404, 185] on html at bounding box center [830, 166] width 1258 height 37
click at [1431, 784] on button "Add Note" at bounding box center [1429, 781] width 92 height 34
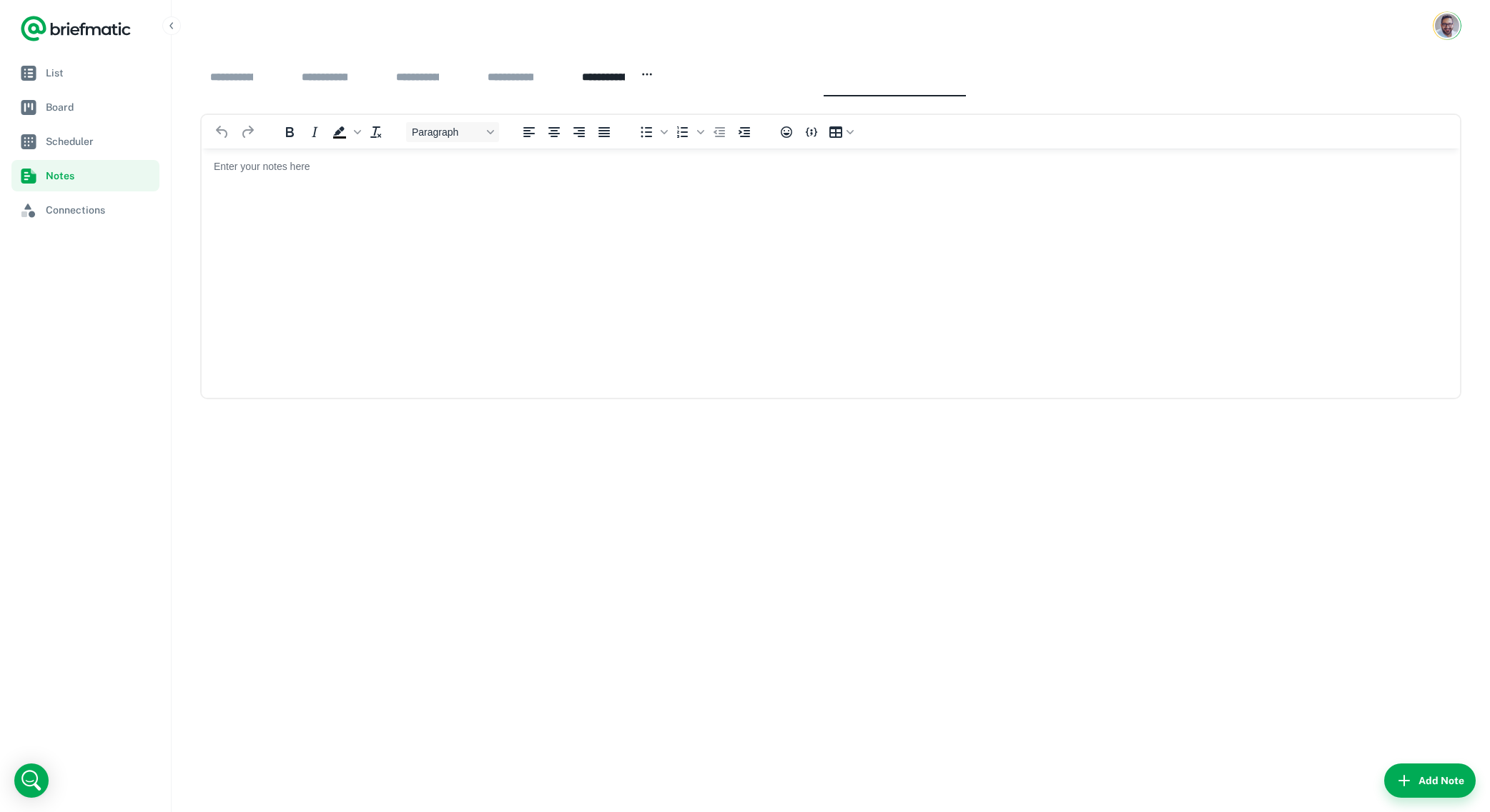
click at [607, 185] on html at bounding box center [830, 166] width 1258 height 37
click at [1417, 772] on button "Add Note" at bounding box center [1429, 781] width 92 height 34
click at [909, 185] on html at bounding box center [830, 166] width 1258 height 37
drag, startPoint x: 1416, startPoint y: 772, endPoint x: 1408, endPoint y: 763, distance: 12.0
click at [1416, 772] on button "Add Note" at bounding box center [1429, 781] width 92 height 34
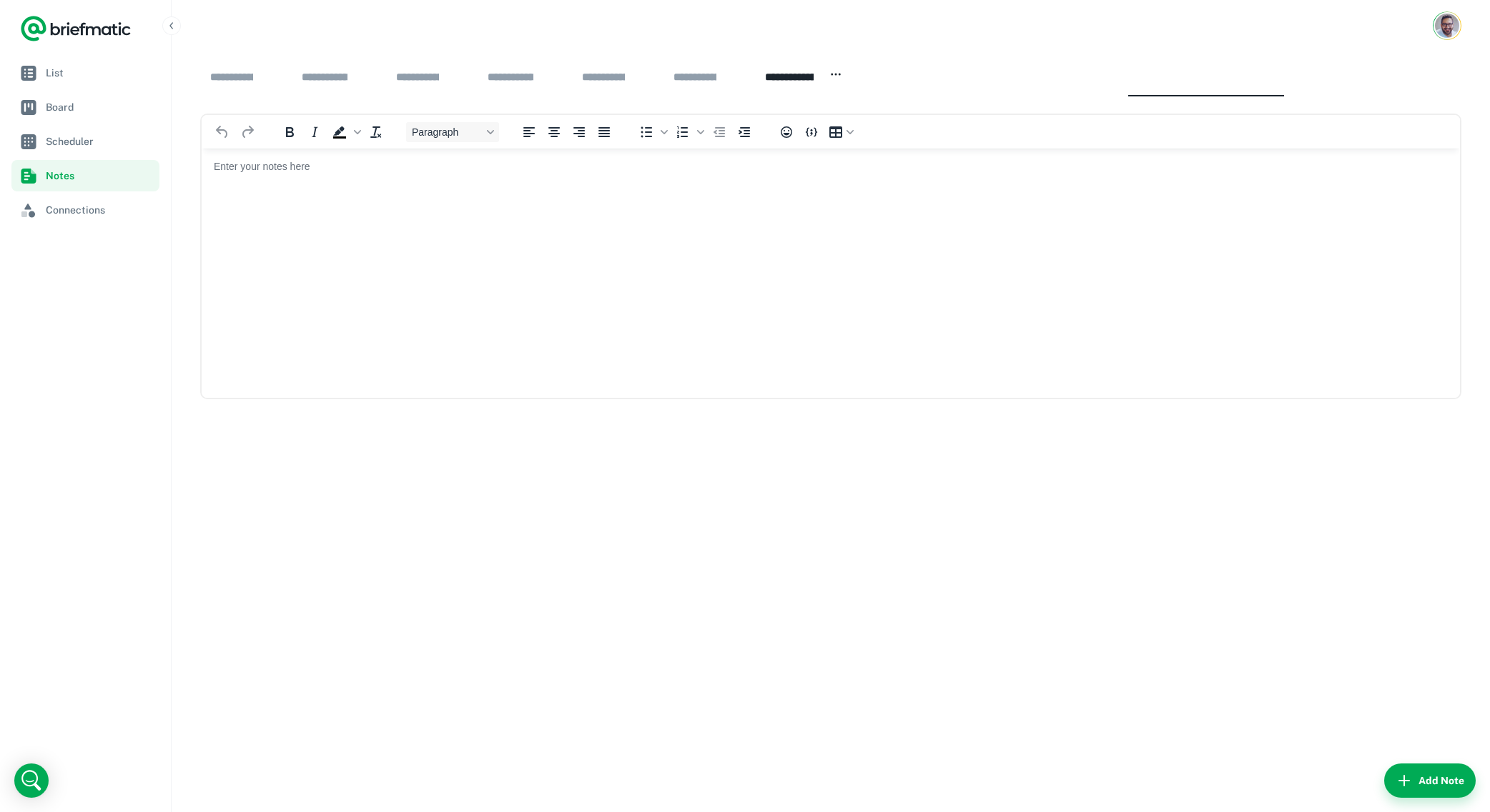
click at [585, 185] on html at bounding box center [830, 166] width 1258 height 37
click at [1417, 783] on button "Add Note" at bounding box center [1429, 781] width 92 height 34
click at [576, 185] on html at bounding box center [830, 166] width 1258 height 37
click at [1431, 775] on button "Add Note" at bounding box center [1429, 781] width 92 height 34
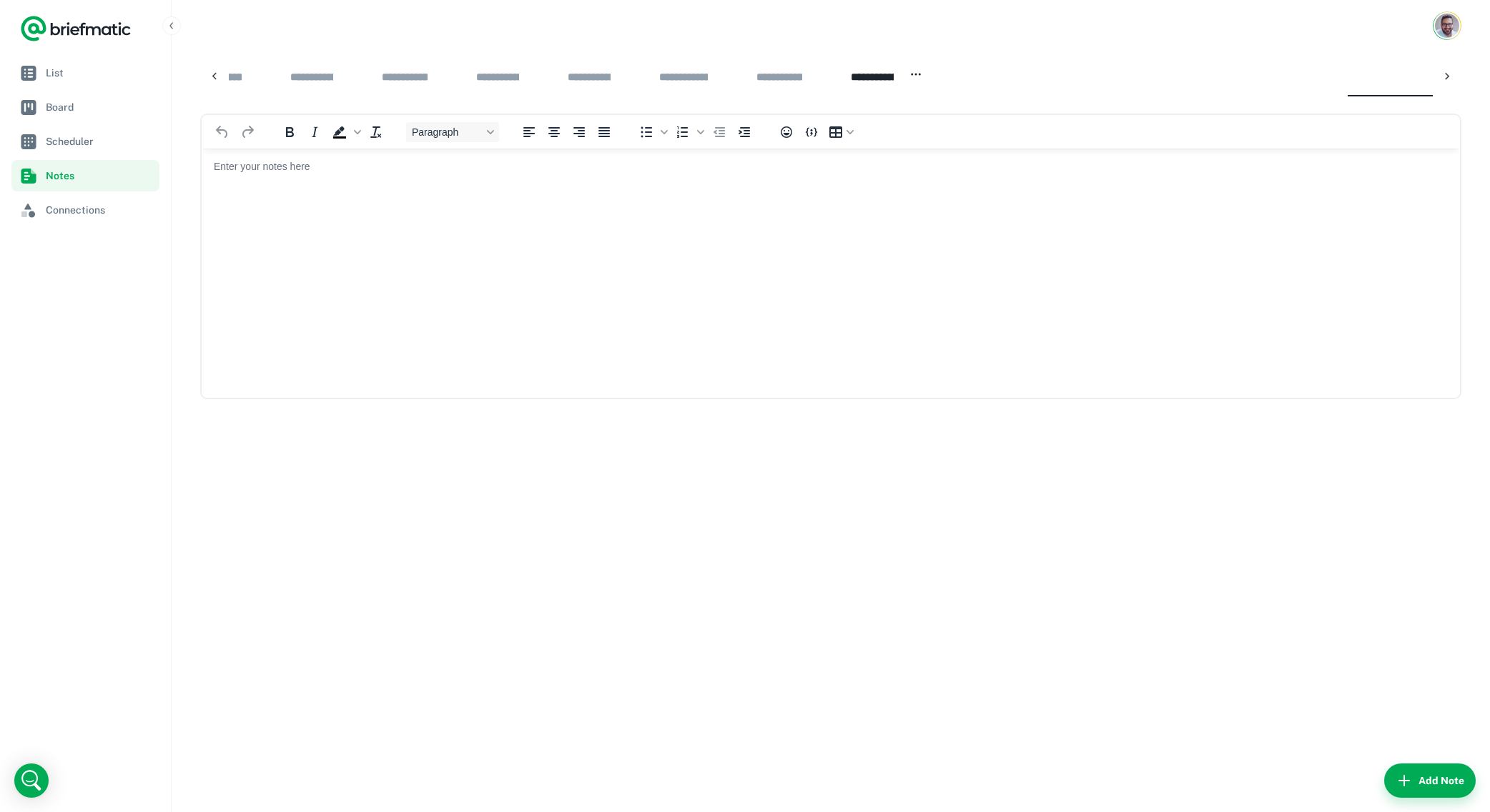
click at [217, 79] on icon at bounding box center [214, 76] width 14 height 14
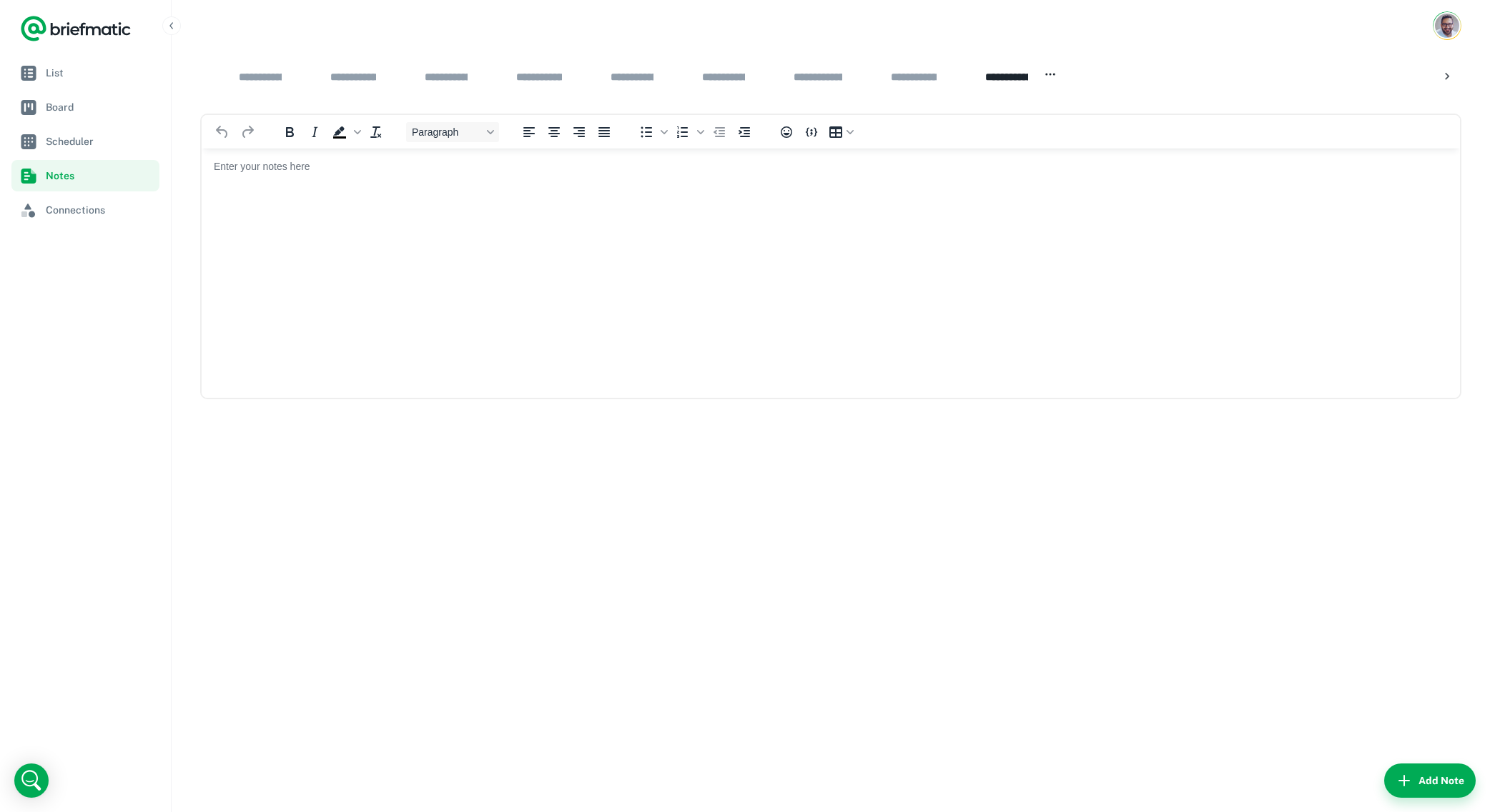
click at [478, 77] on div "**********" at bounding box center [445, 76] width 63 height 27
click at [496, 70] on icon "button" at bounding box center [490, 75] width 13 height 13
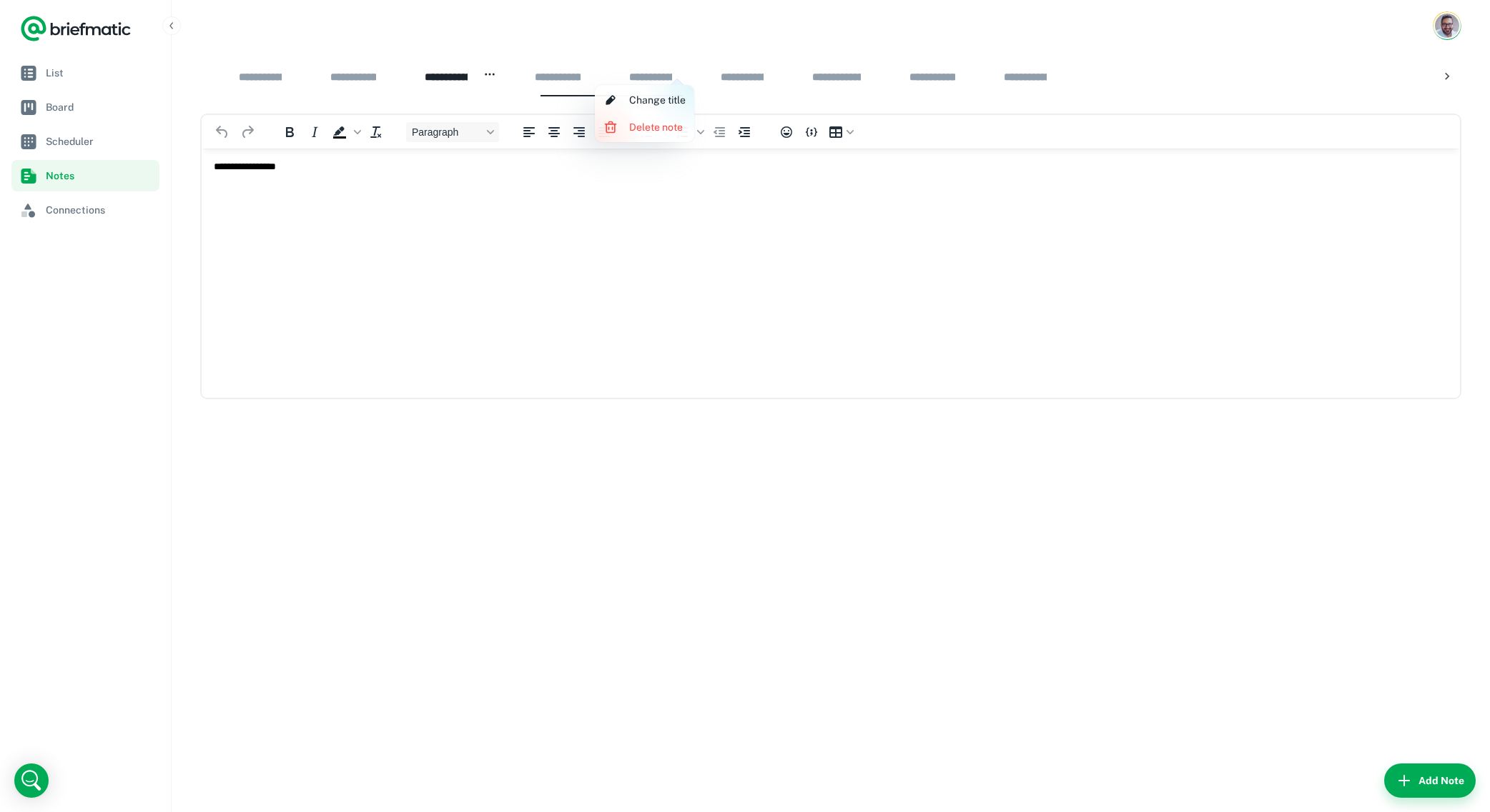
click at [658, 121] on li "Delete note" at bounding box center [644, 127] width 94 height 25
click at [403, 74] on circle "button" at bounding box center [402, 75] width 2 height 2
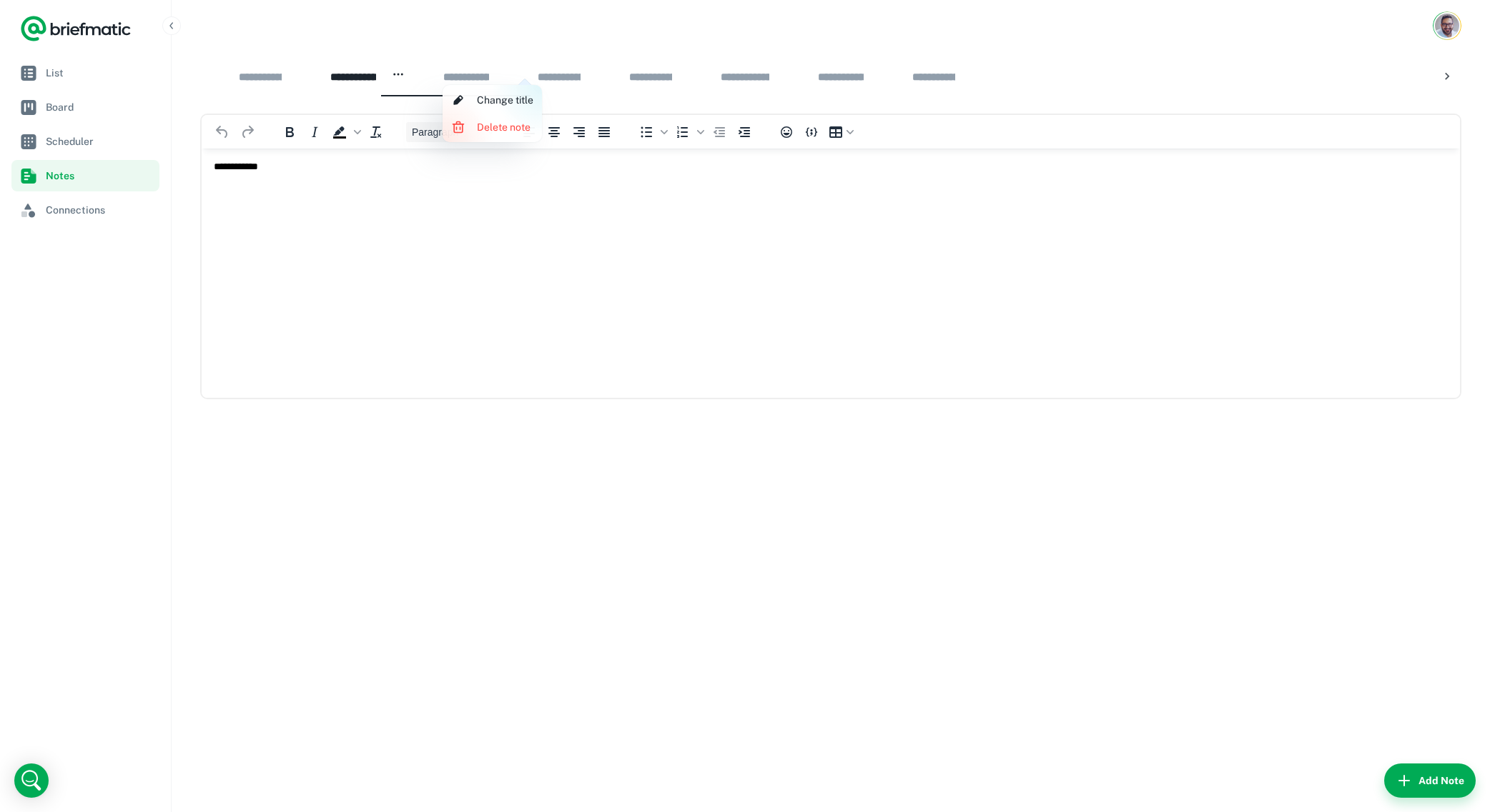
click at [519, 130] on li "Delete note" at bounding box center [492, 127] width 94 height 25
click at [499, 72] on div "**********" at bounding box center [465, 76] width 65 height 27
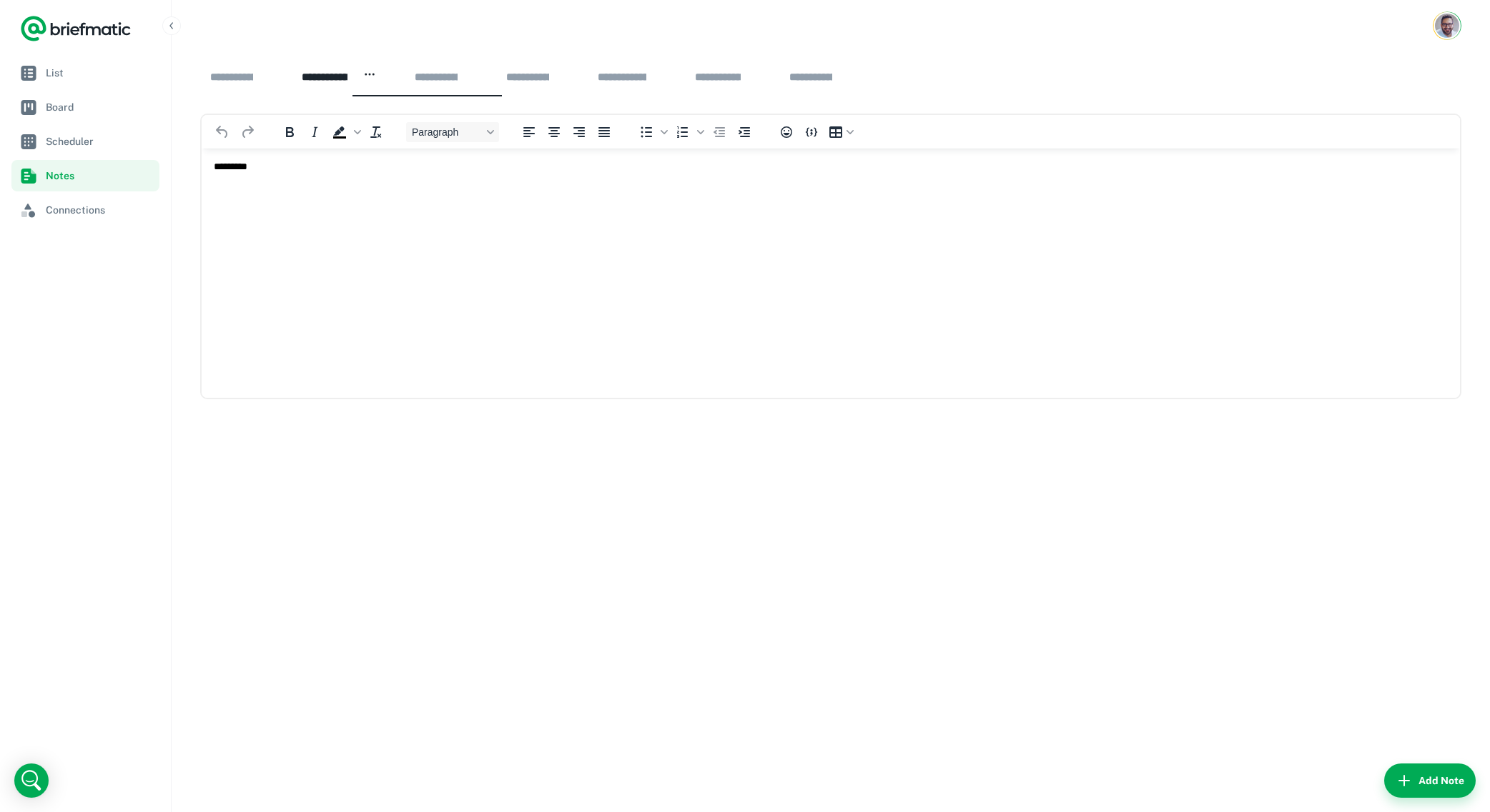
click at [376, 75] on icon "button" at bounding box center [370, 75] width 13 height 13
click at [491, 130] on li "Delete note" at bounding box center [463, 127] width 94 height 25
click at [282, 77] on icon "button" at bounding box center [276, 75] width 13 height 13
click at [329, 126] on li "Delete note" at bounding box center [303, 127] width 94 height 25
click at [109, 201] on link "Connections" at bounding box center [85, 209] width 148 height 31
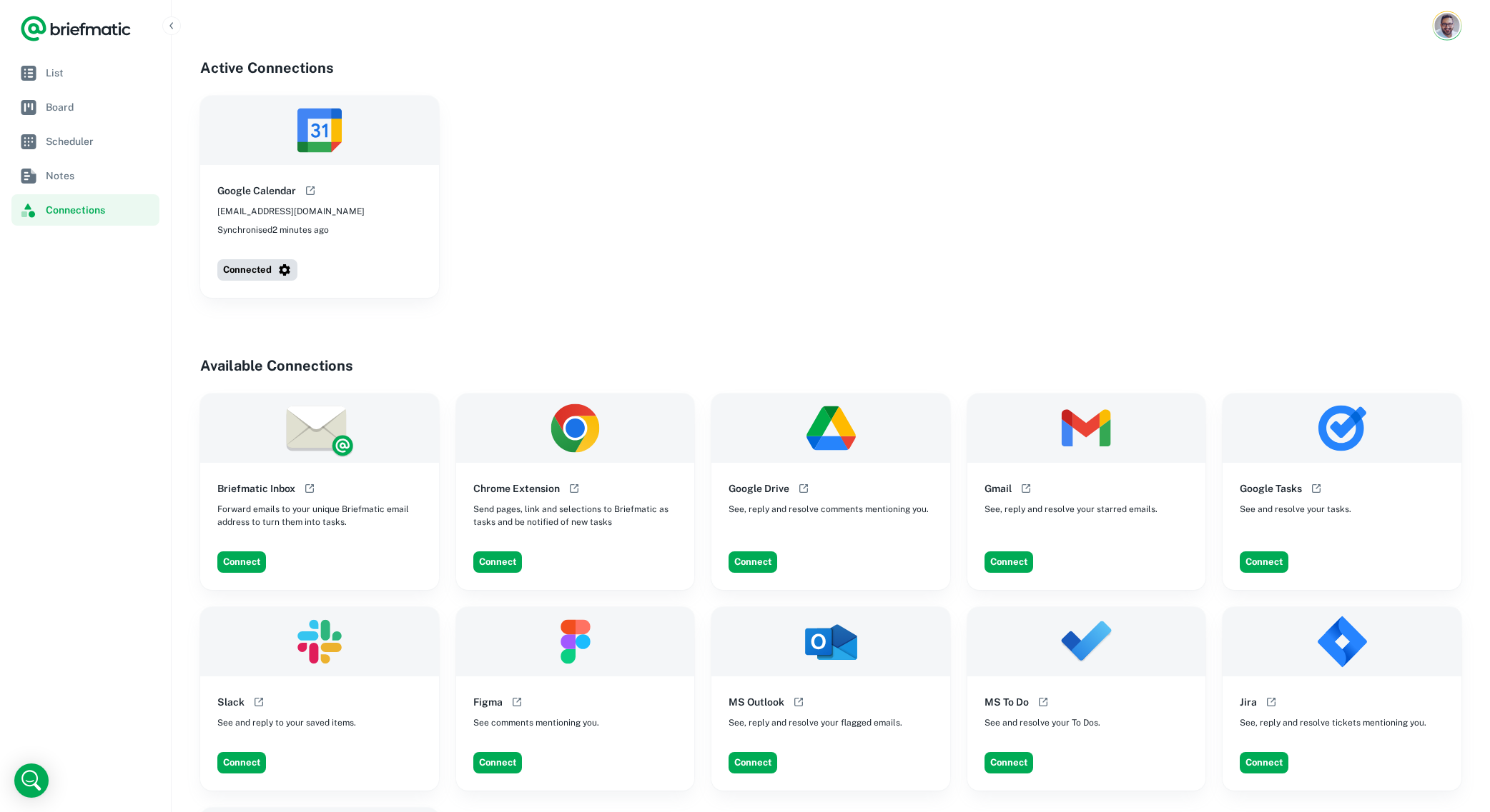
click at [1438, 27] on img "Account button" at bounding box center [1446, 26] width 25 height 25
click at [1372, 106] on li "Account Settings" at bounding box center [1393, 110] width 132 height 25
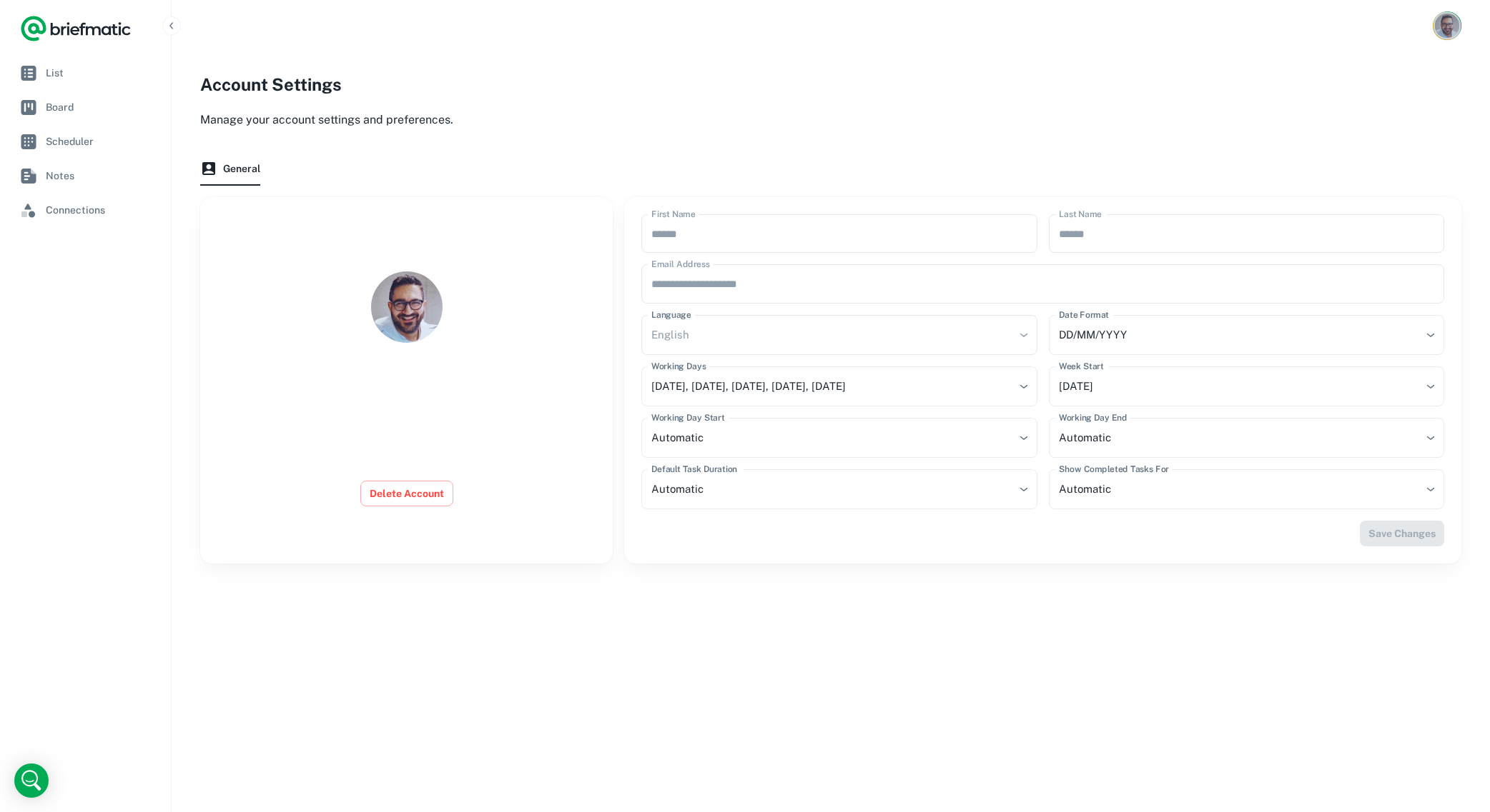
click at [1448, 27] on img "Account button" at bounding box center [1447, 26] width 25 height 25
click at [77, 135] on div at bounding box center [745, 406] width 1490 height 812
click at [100, 208] on span "Connections" at bounding box center [100, 209] width 108 height 16
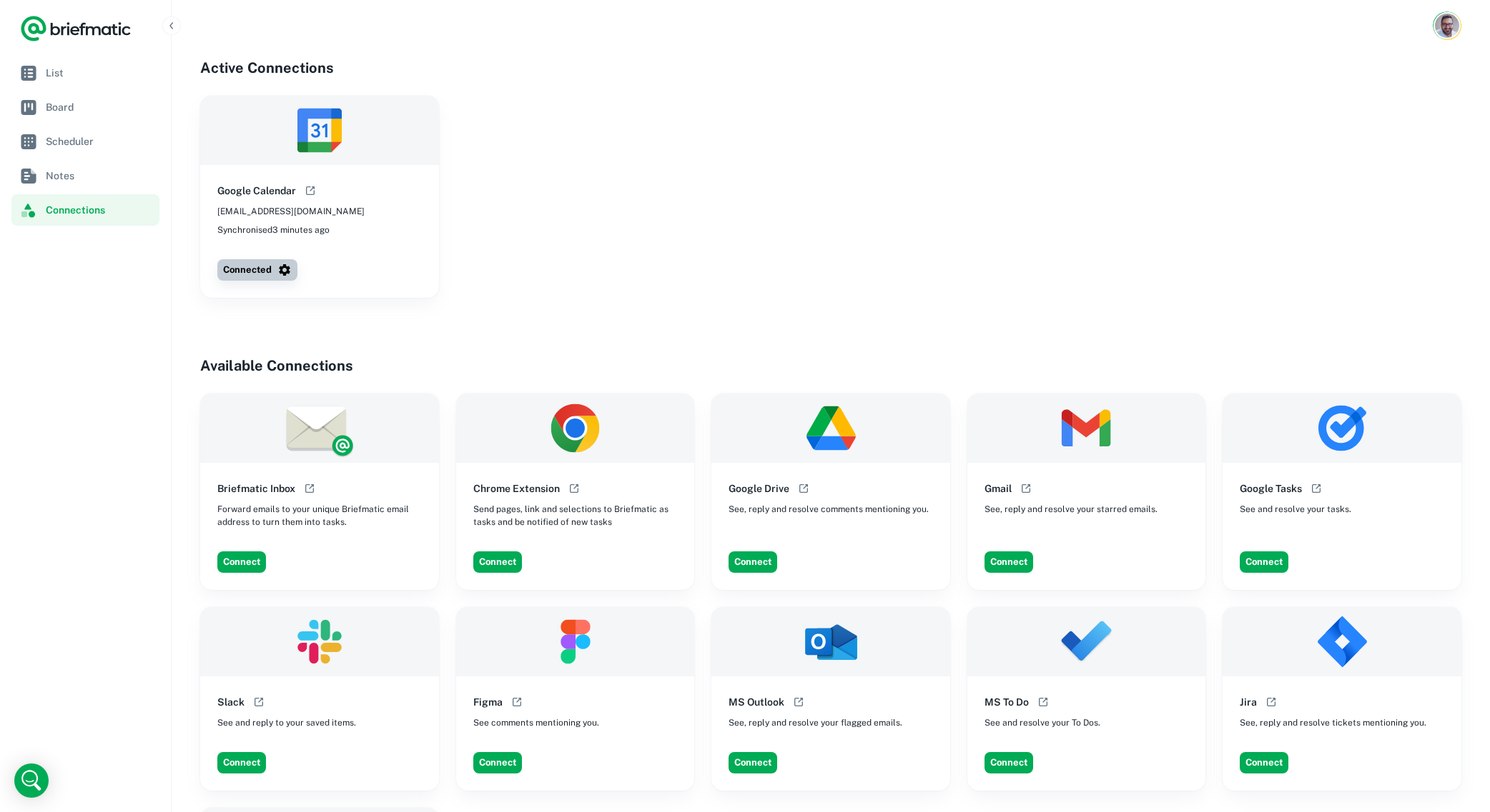
click at [282, 271] on icon "button" at bounding box center [284, 270] width 14 height 14
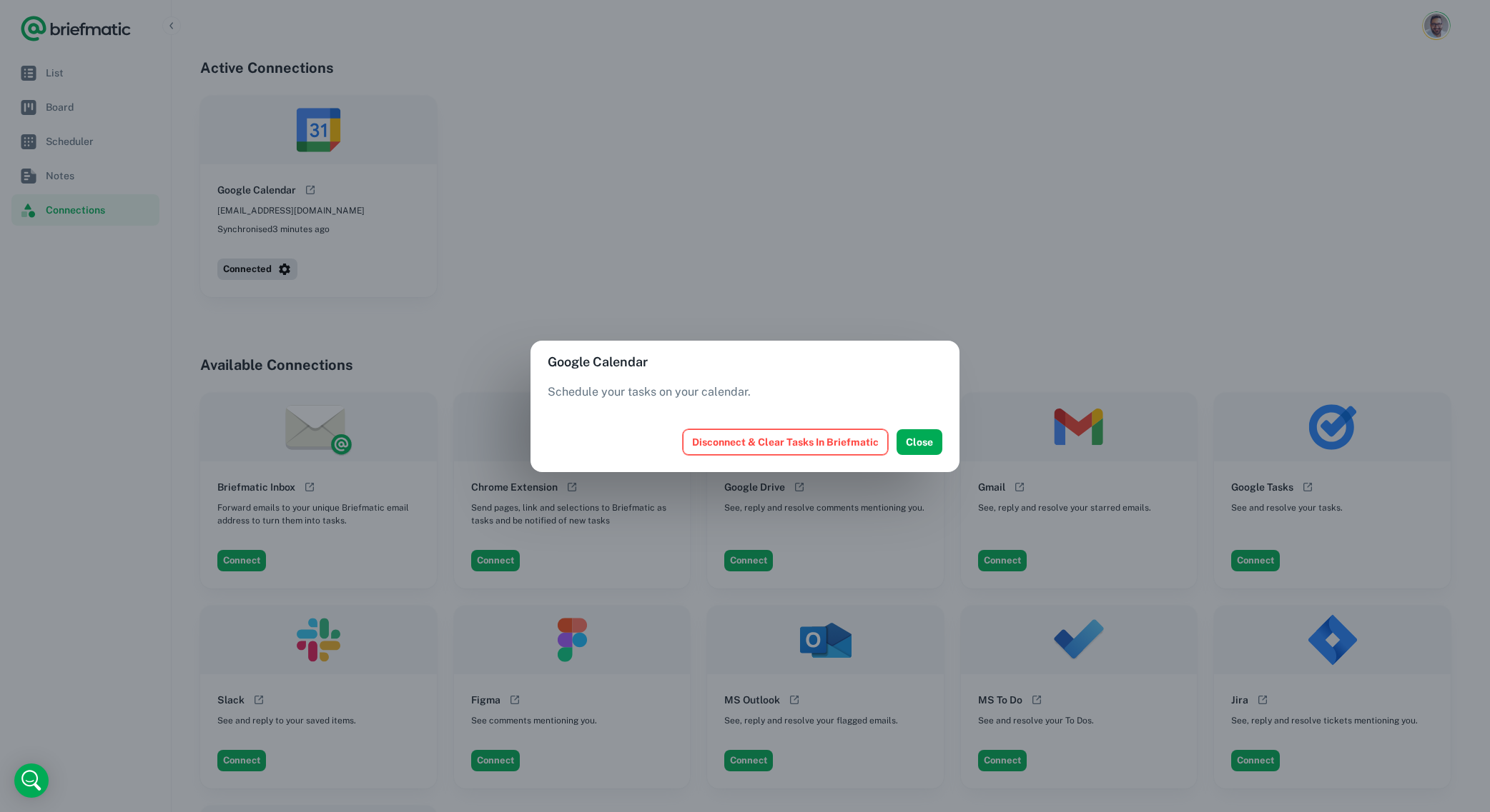
click at [774, 442] on button "Disconnect & Clear Tasks In Briefmatic" at bounding box center [785, 442] width 205 height 26
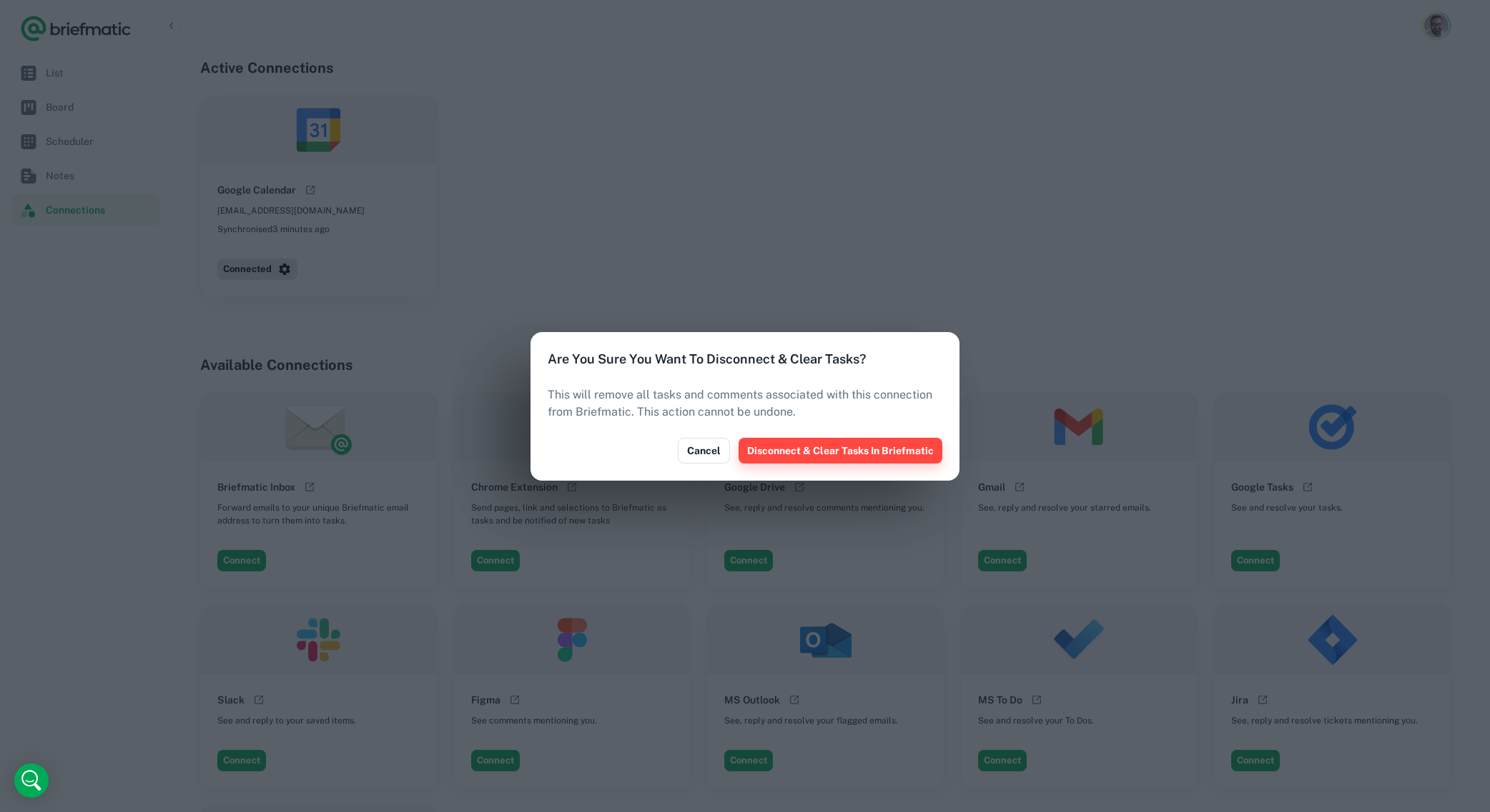
click at [826, 453] on button "Disconnect & Clear Tasks In Briefmatic" at bounding box center [840, 450] width 204 height 26
